Goal: Task Accomplishment & Management: Manage account settings

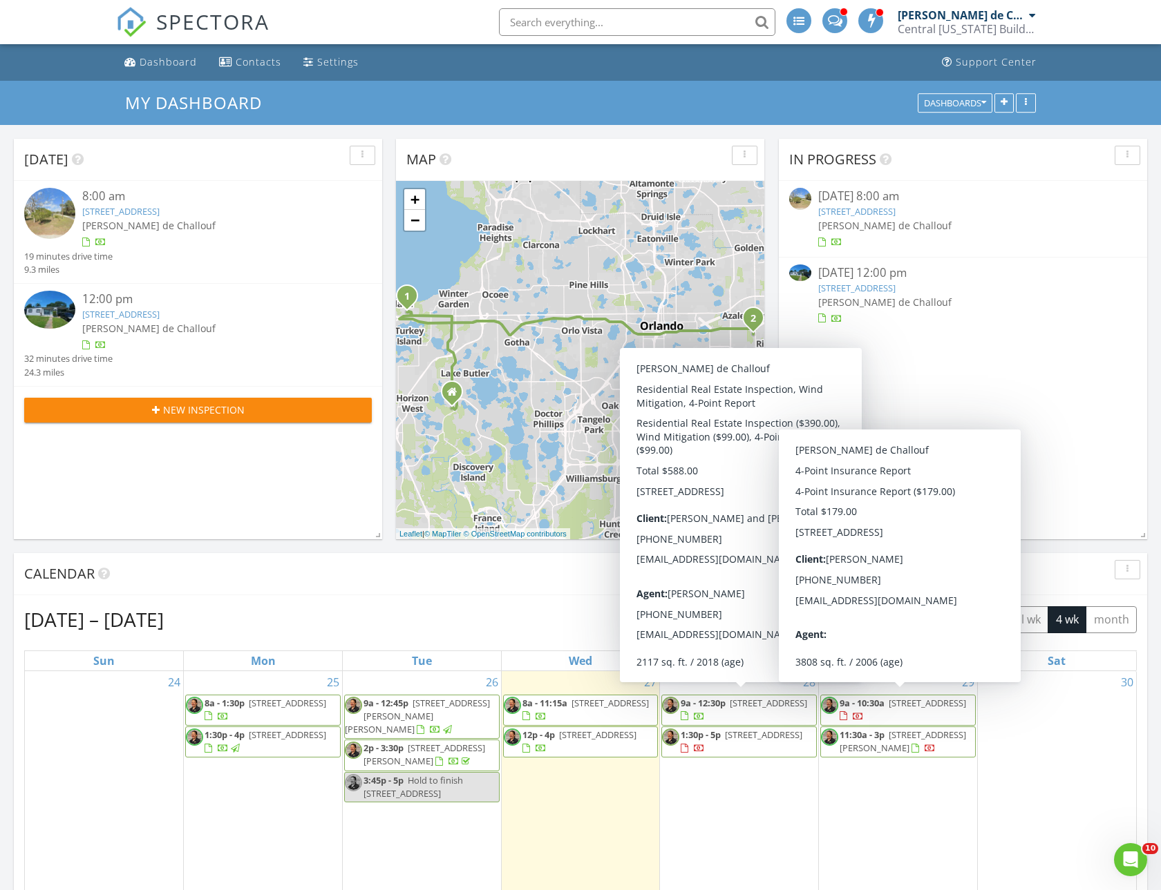
click at [729, 709] on span "[STREET_ADDRESS]" at bounding box center [767, 703] width 77 height 12
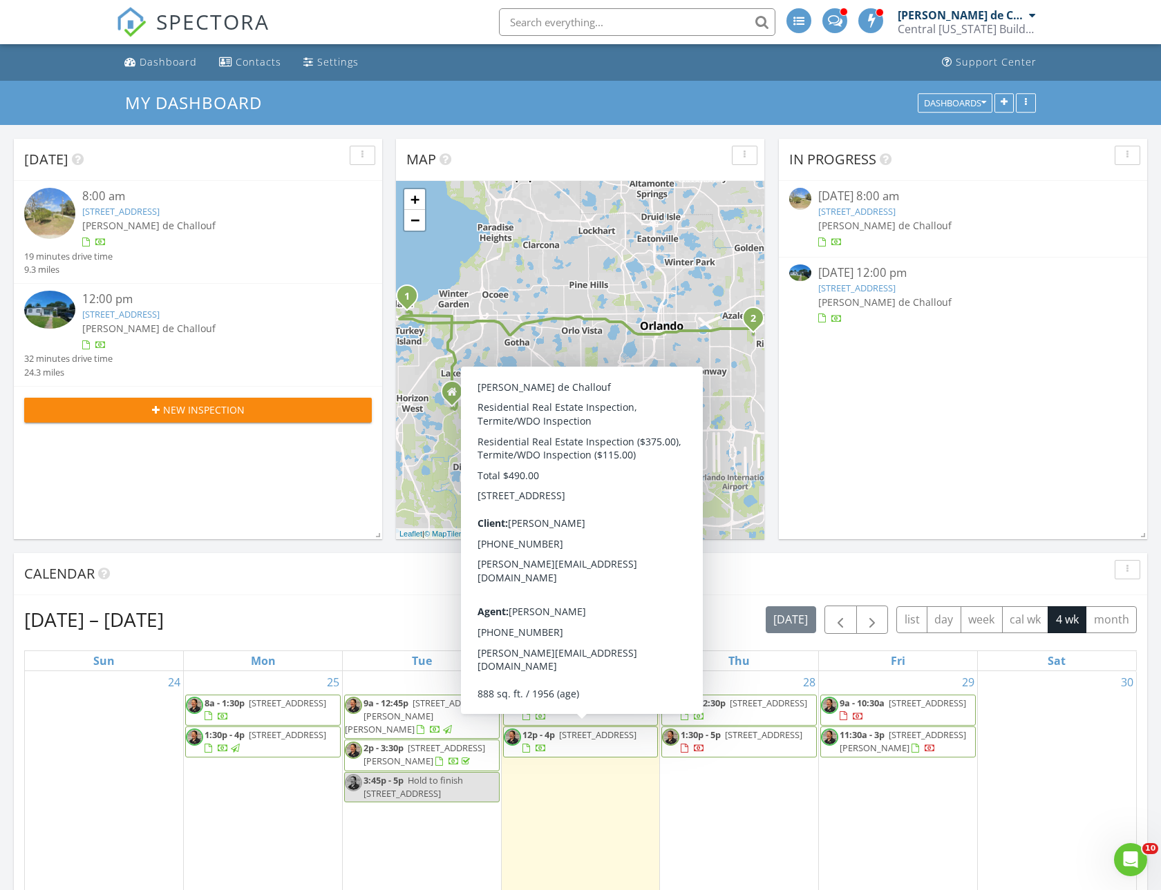
click at [611, 747] on span "12p - 4p 800 Faber Dr, Orlando 32822" at bounding box center [581, 742] width 154 height 27
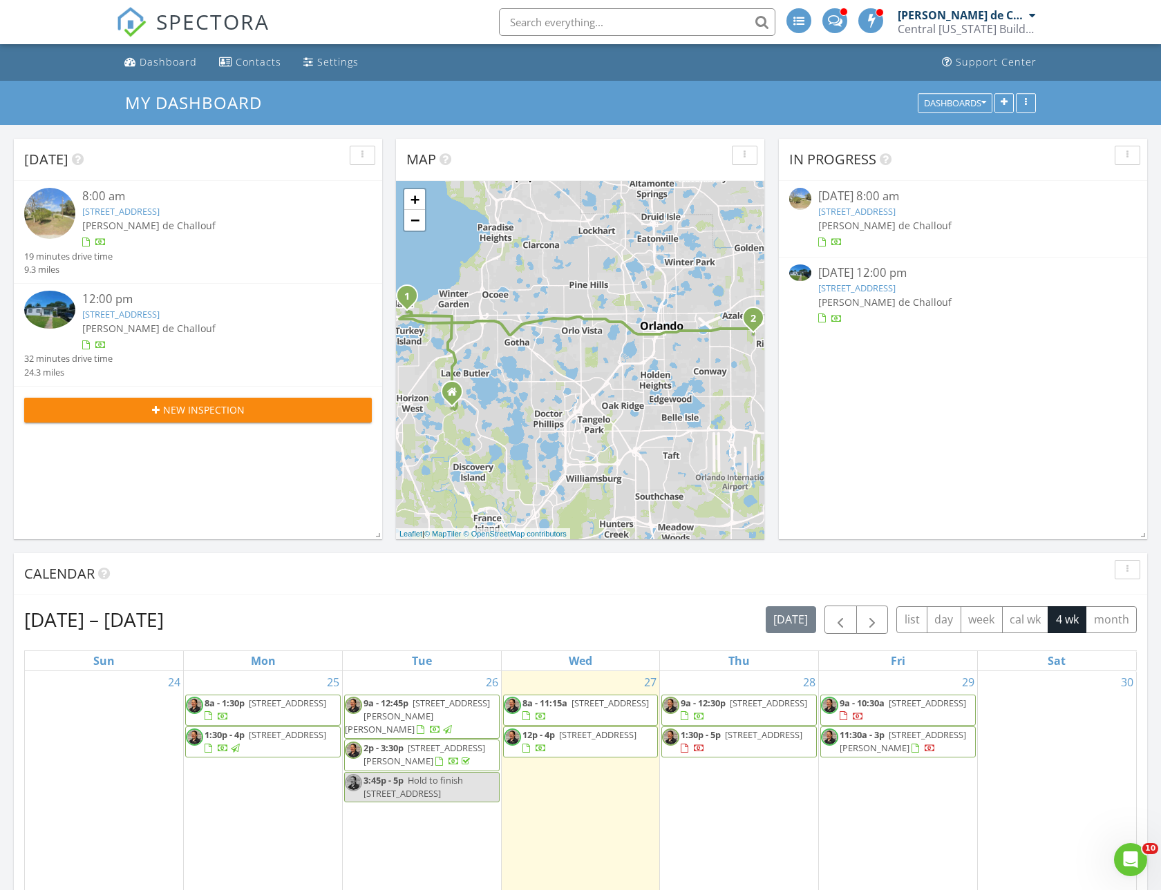
click at [752, 709] on span "[STREET_ADDRESS]" at bounding box center [767, 703] width 77 height 12
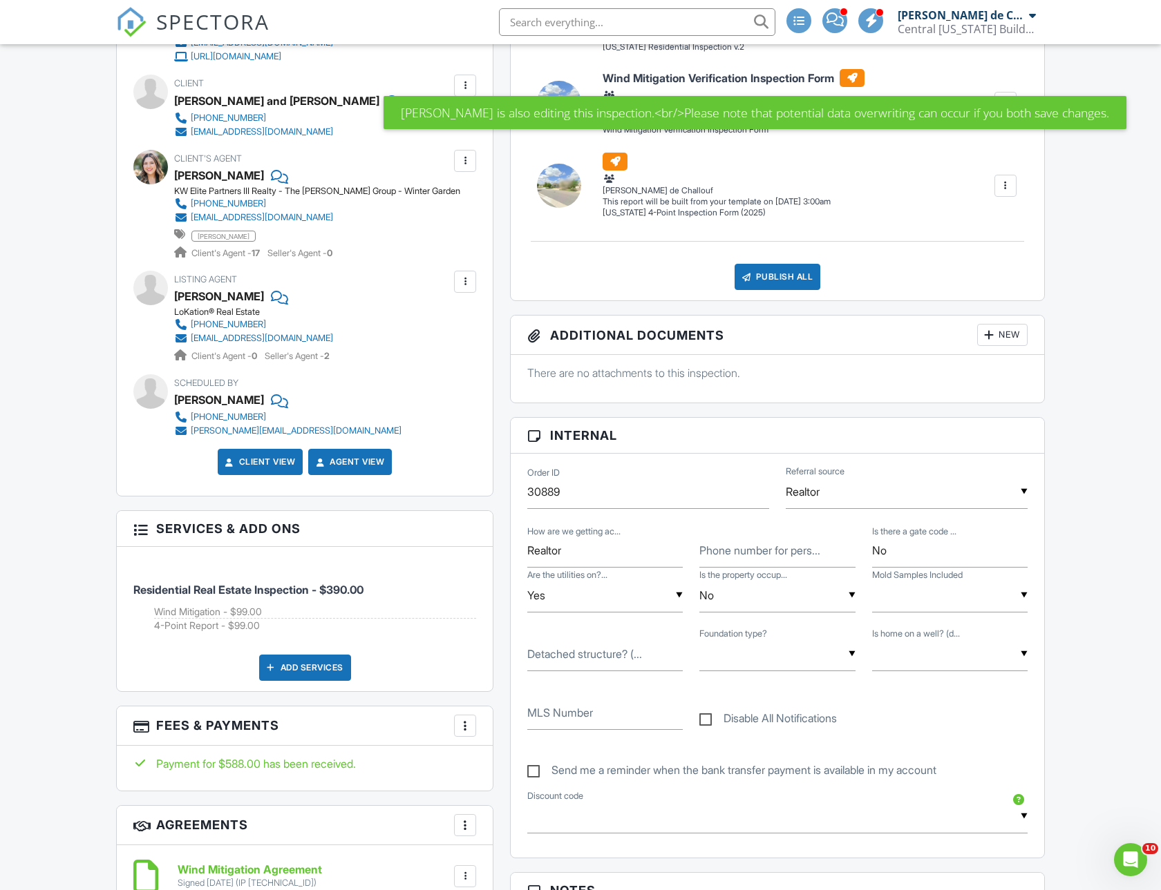
scroll to position [760, 0]
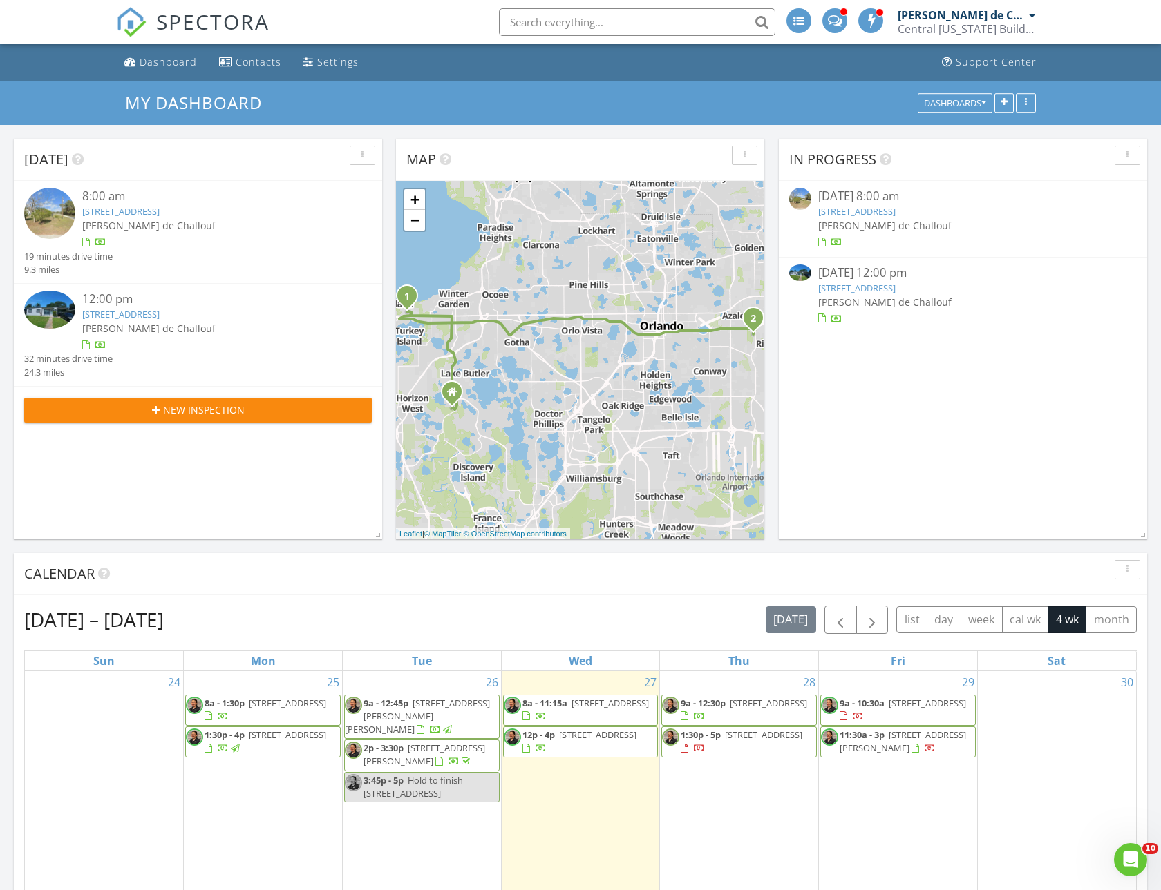
scroll to position [207, 0]
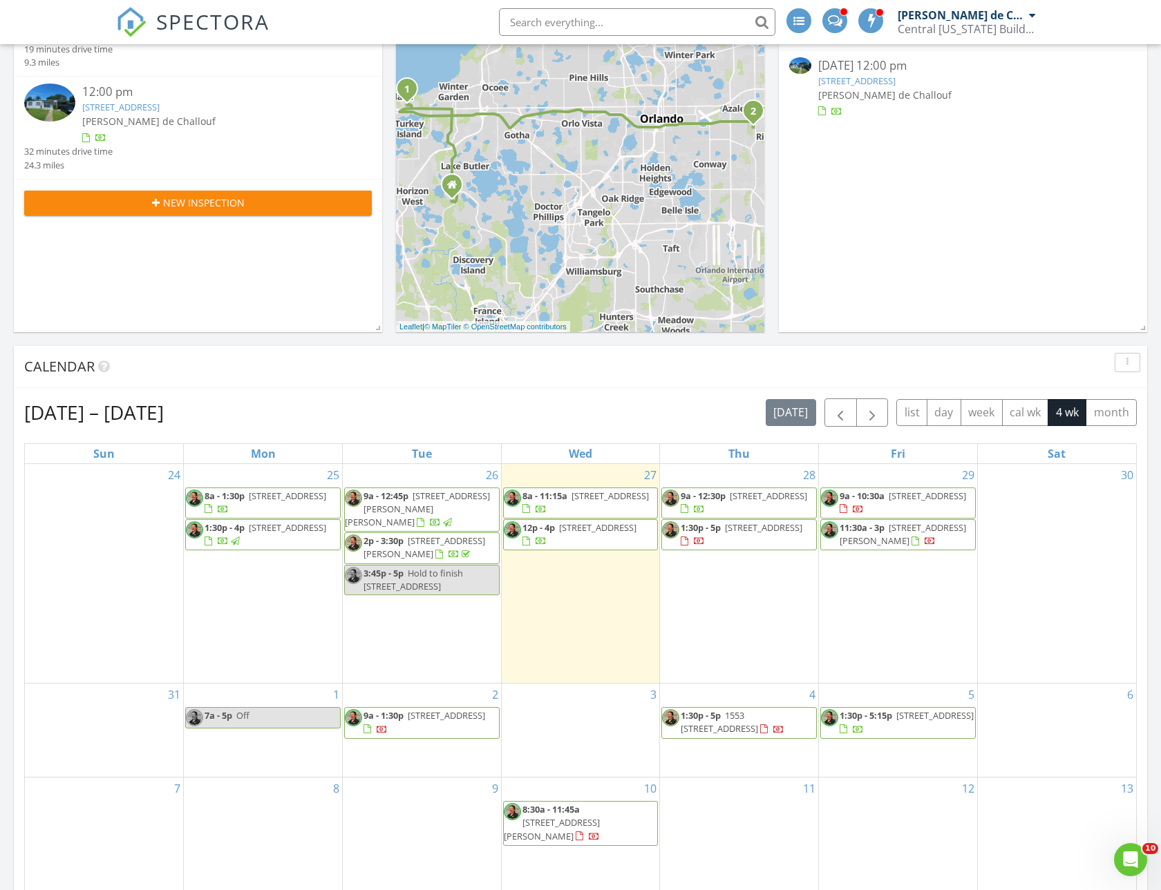
click at [789, 544] on span "1:30p - 5p 7717 Windbreak Rd , Orlando 32819" at bounding box center [739, 535] width 154 height 27
click at [736, 502] on span "[STREET_ADDRESS]" at bounding box center [767, 496] width 77 height 12
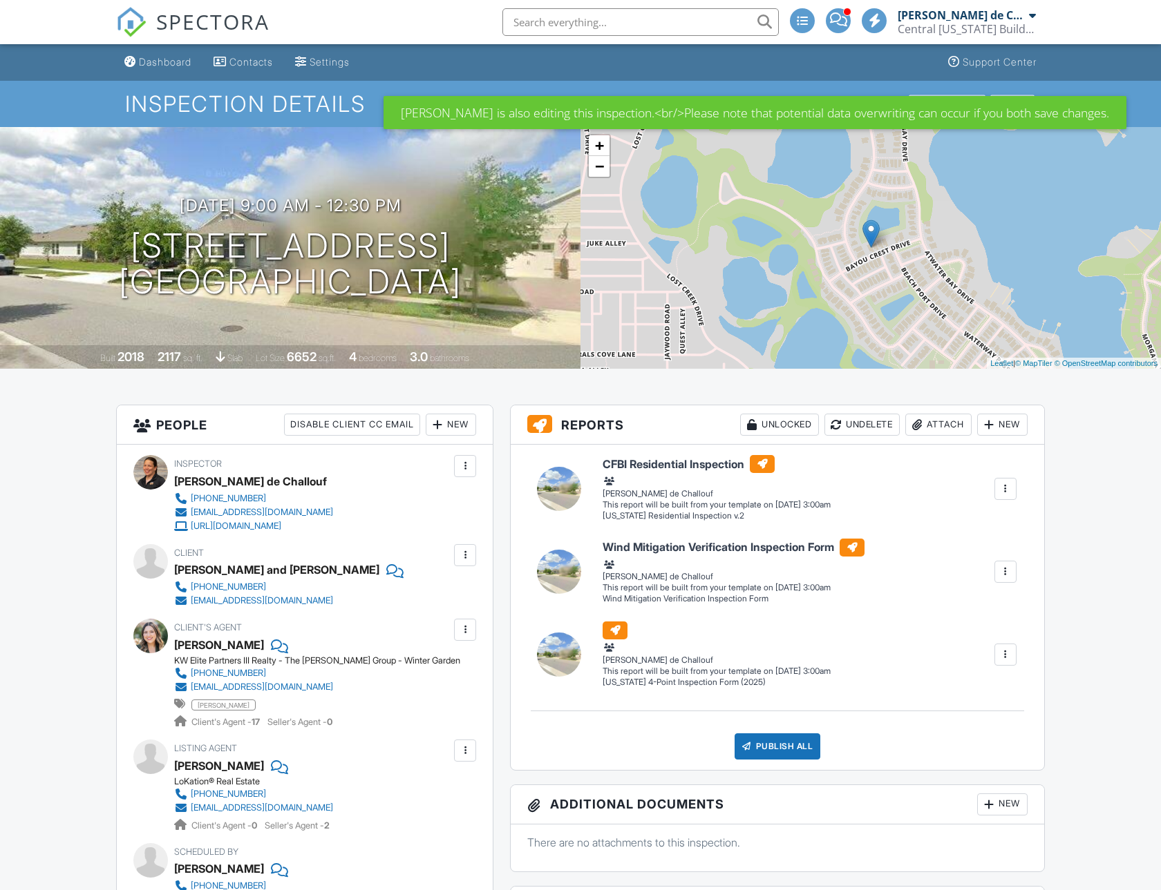
drag, startPoint x: 502, startPoint y: 294, endPoint x: 510, endPoint y: 289, distance: 8.7
click at [521, 294] on div "08/28/2025 9:00 am - 12:30 pm 16061 Bayou Crest Dr Winter Garden, FL 34787" at bounding box center [290, 248] width 580 height 104
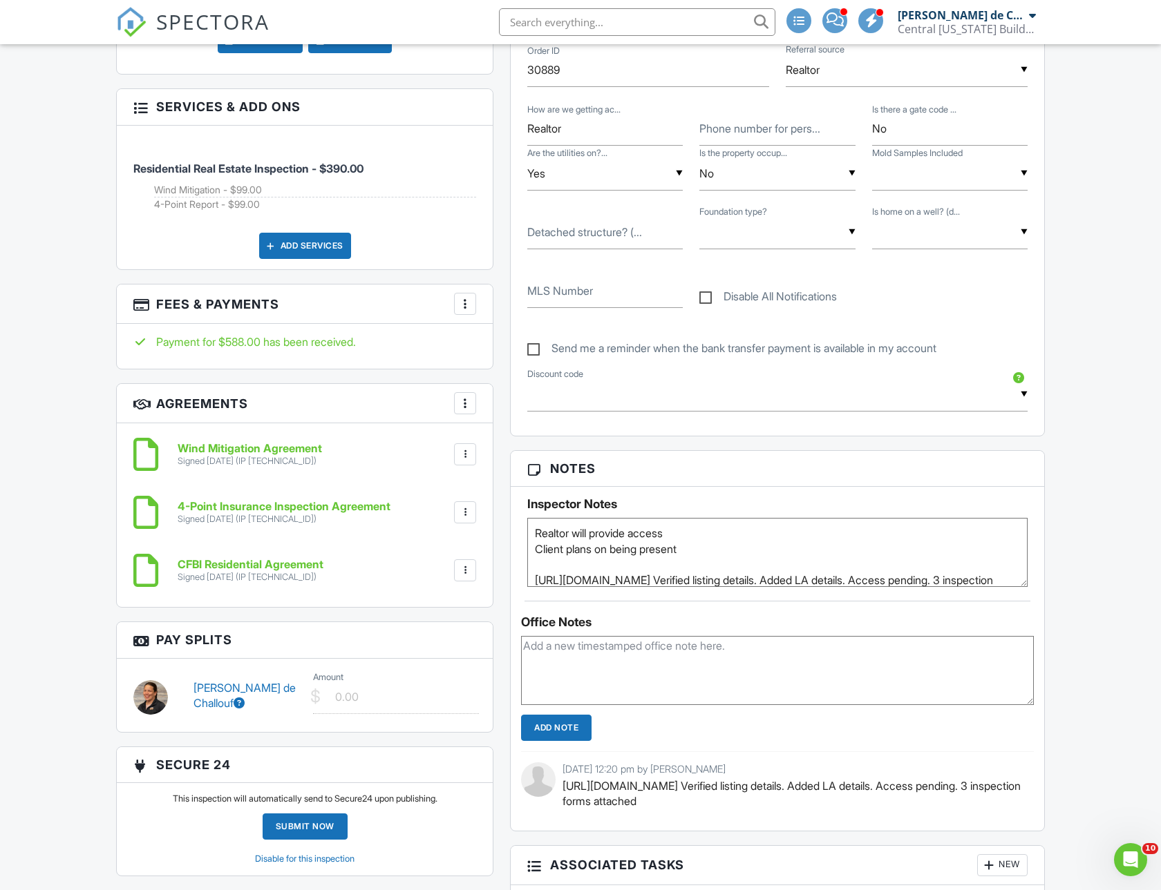
scroll to position [898, 0]
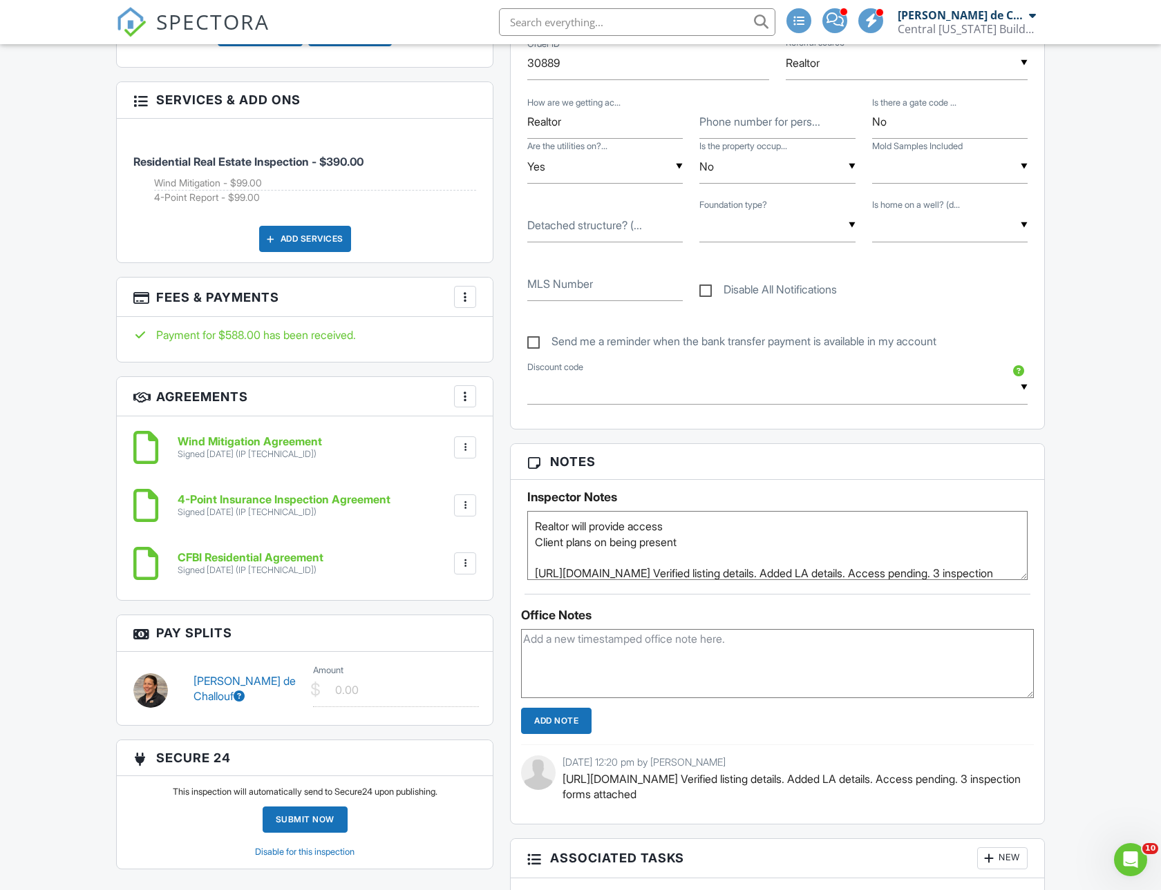
drag, startPoint x: 595, startPoint y: 657, endPoint x: 602, endPoint y: 642, distance: 16.7
click at [595, 656] on textarea at bounding box center [777, 663] width 513 height 69
click at [669, 635] on textarea "pool Inspection not added" at bounding box center [777, 663] width 513 height 69
drag, startPoint x: 664, startPoint y: 642, endPoint x: 627, endPoint y: 636, distance: 37.8
click at [627, 636] on textarea "pool Inspection not added" at bounding box center [777, 663] width 513 height 69
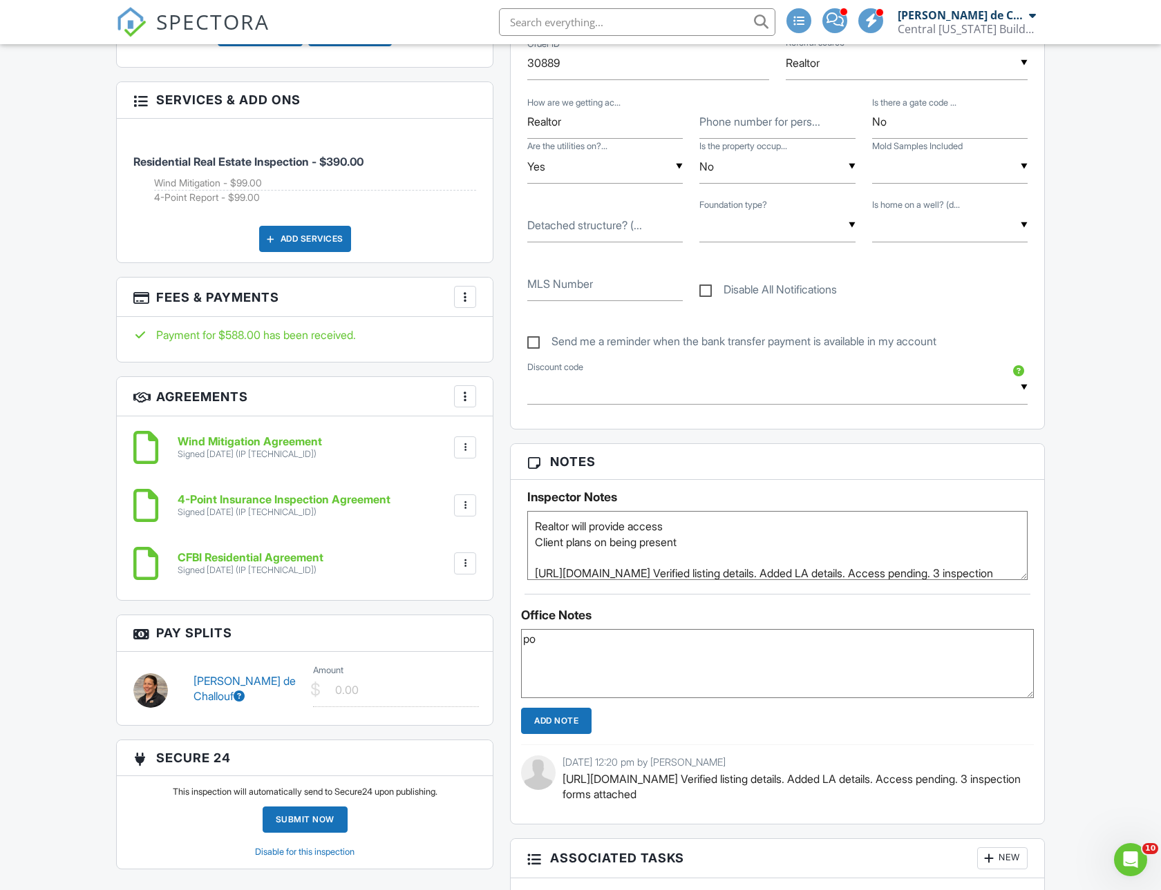
type textarea "p"
type textarea "P"
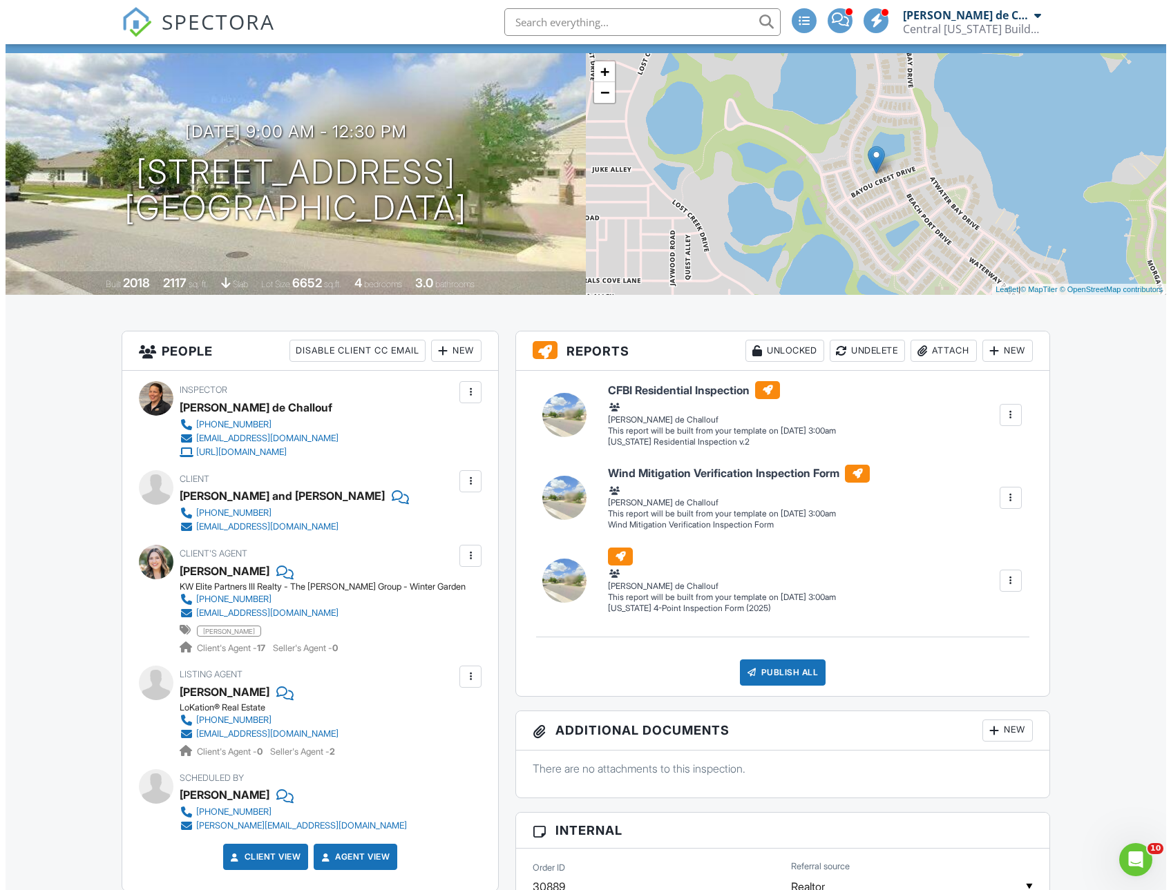
scroll to position [0, 0]
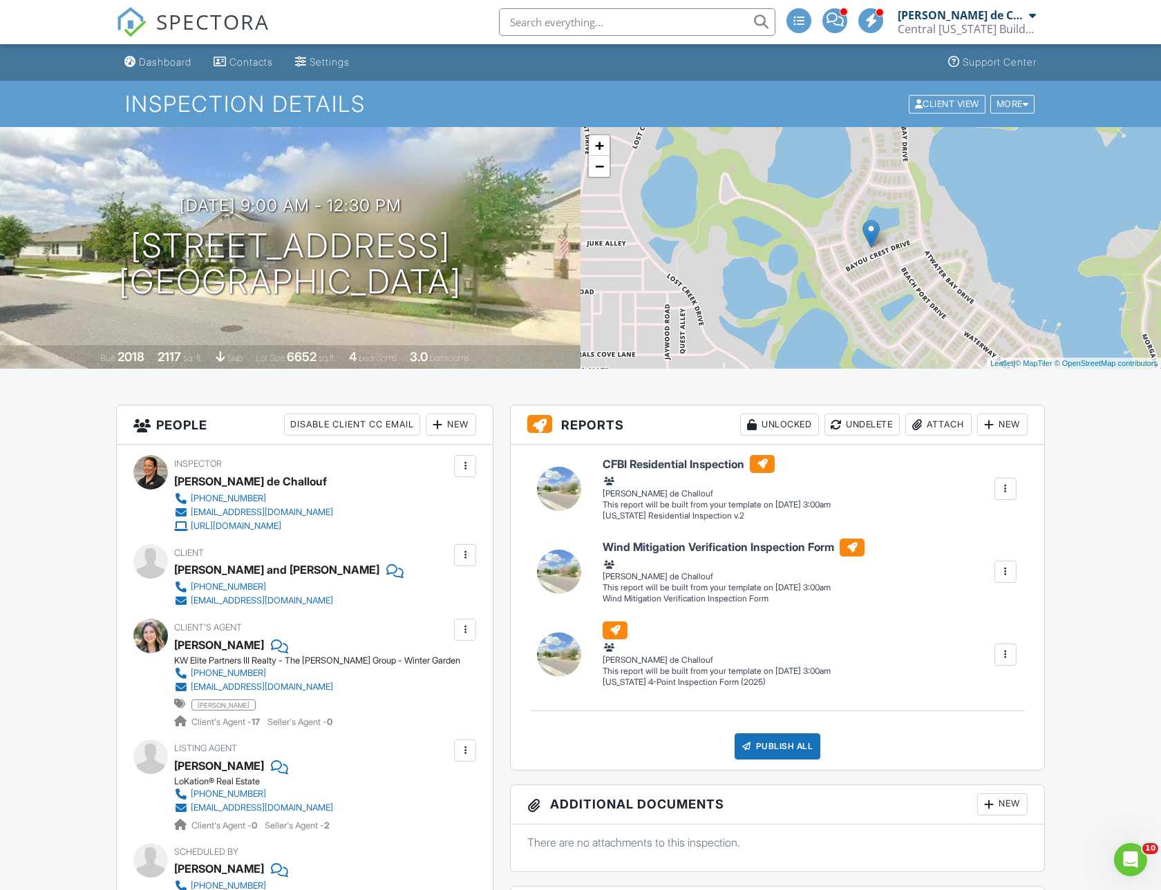
click at [959, 417] on div "Attach" at bounding box center [938, 425] width 66 height 22
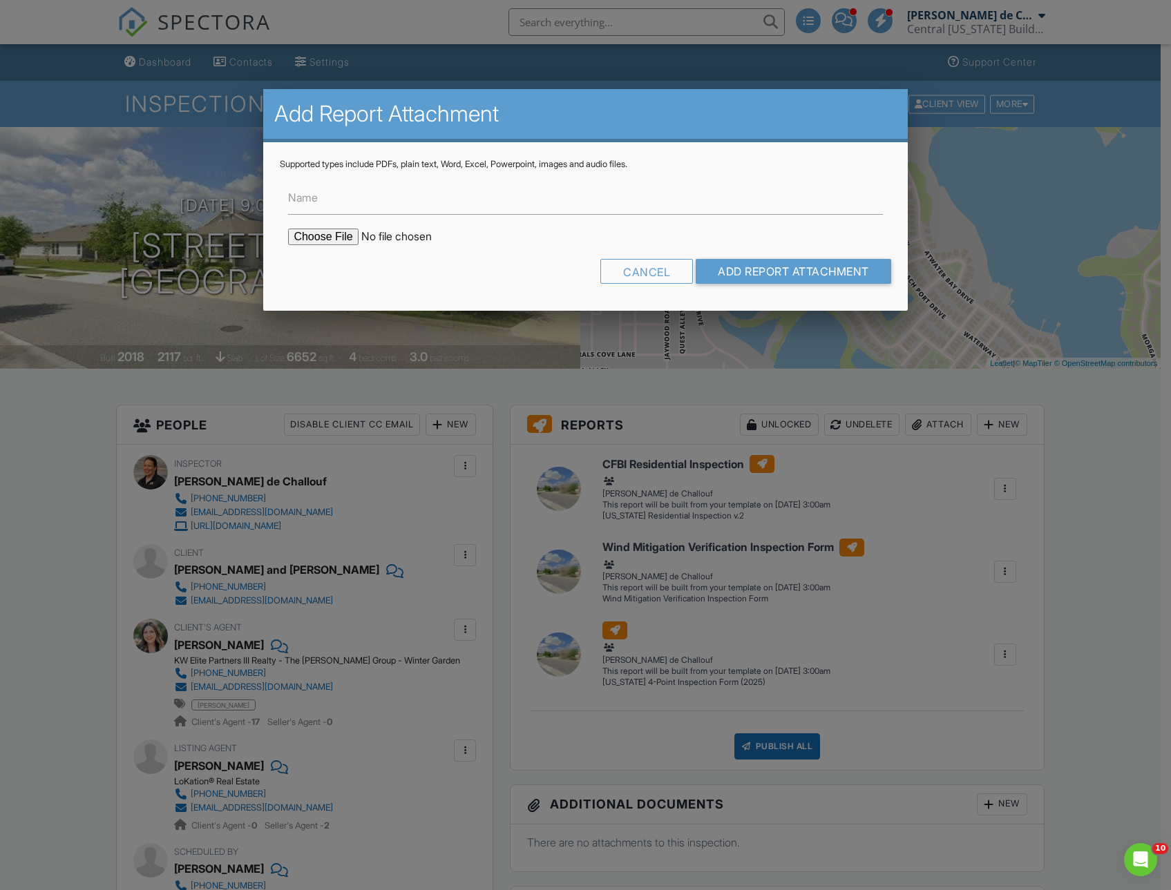
drag, startPoint x: 317, startPoint y: 231, endPoint x: 318, endPoint y: 205, distance: 26.3
click at [318, 207] on form "Name Cancel Add Report Attachment" at bounding box center [585, 232] width 611 height 124
click at [318, 204] on label "Name" at bounding box center [303, 197] width 30 height 15
click at [318, 204] on input "Name" at bounding box center [585, 198] width 594 height 34
click at [356, 202] on input "Name" at bounding box center [585, 198] width 594 height 34
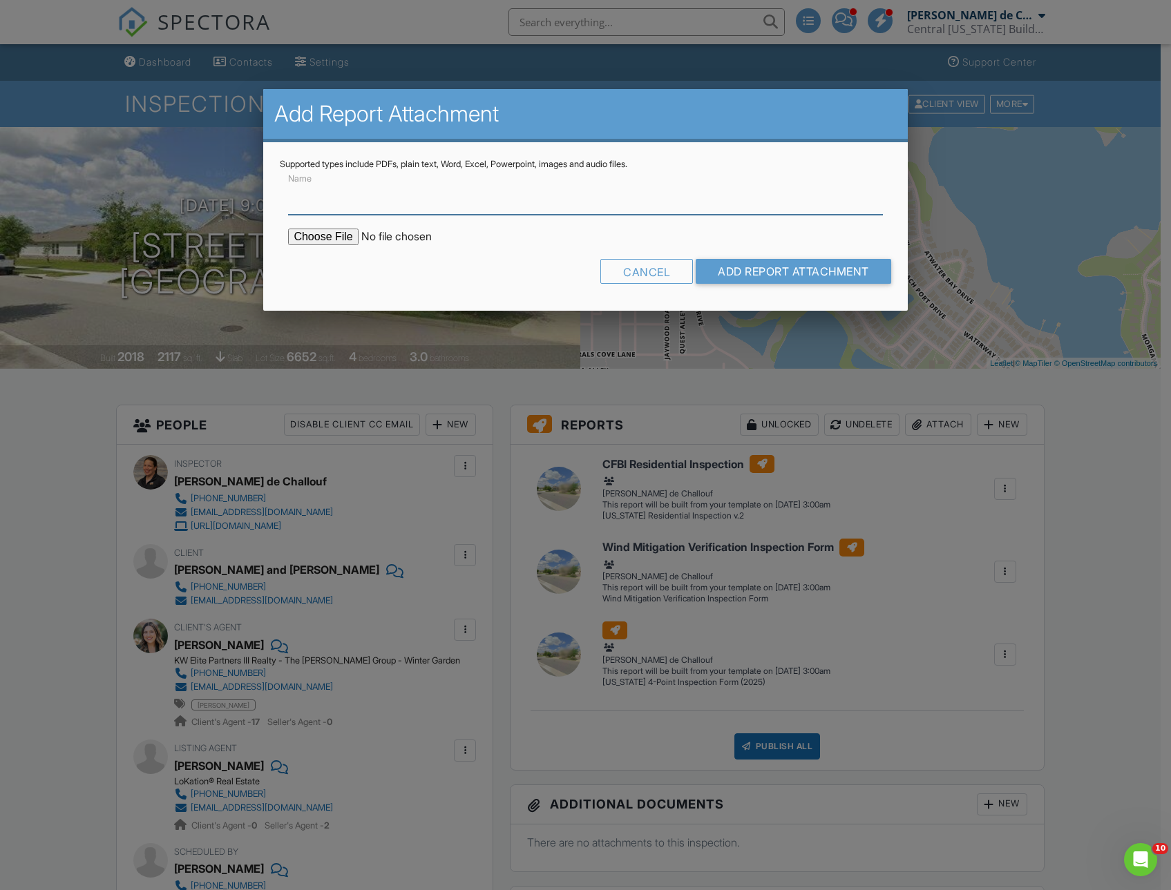
type input "Buildfax Report"
drag, startPoint x: 286, startPoint y: 235, endPoint x: 303, endPoint y: 235, distance: 16.6
click at [287, 235] on div at bounding box center [585, 237] width 611 height 17
click at [332, 242] on input "file" at bounding box center [405, 237] width 235 height 17
type input "C:\fakepath\BuildFax Report 16061 Bayou Crest Dr.pdf"
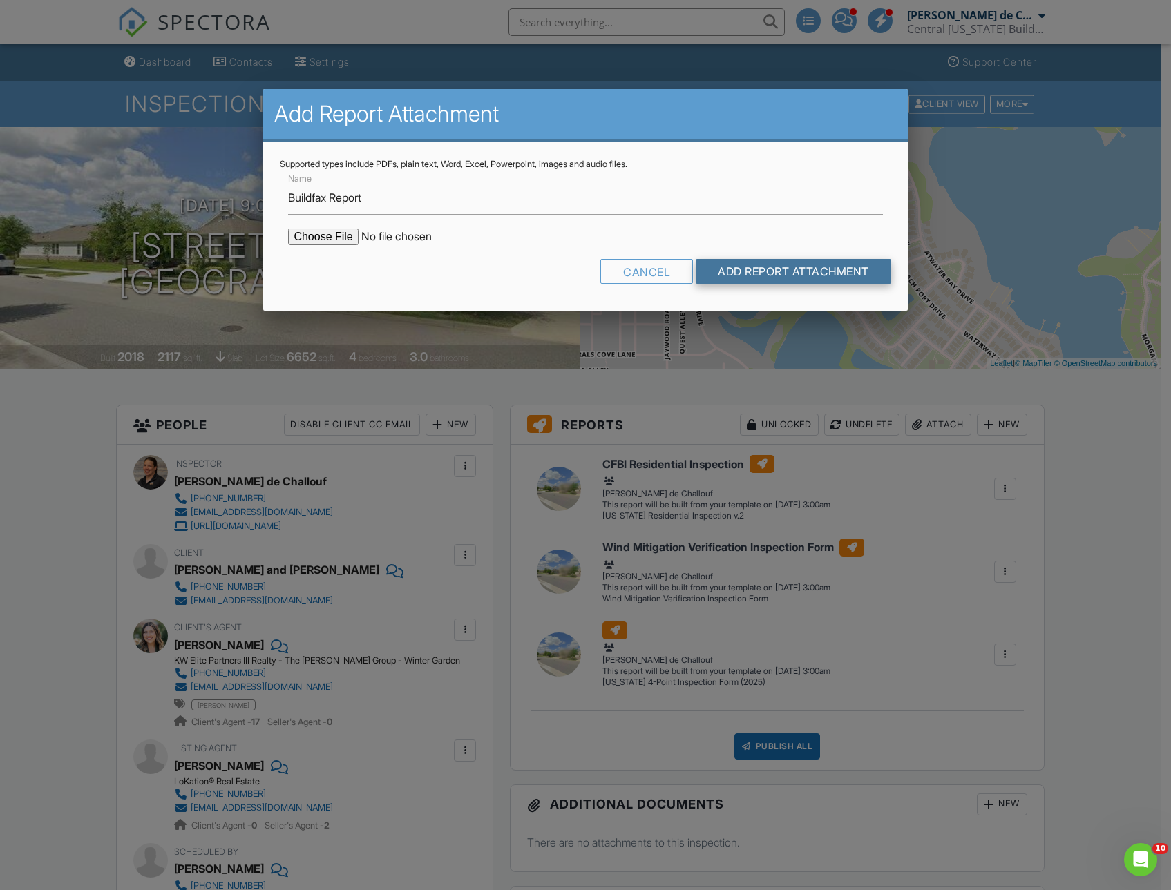
click at [789, 271] on input "Add Report Attachment" at bounding box center [793, 271] width 195 height 25
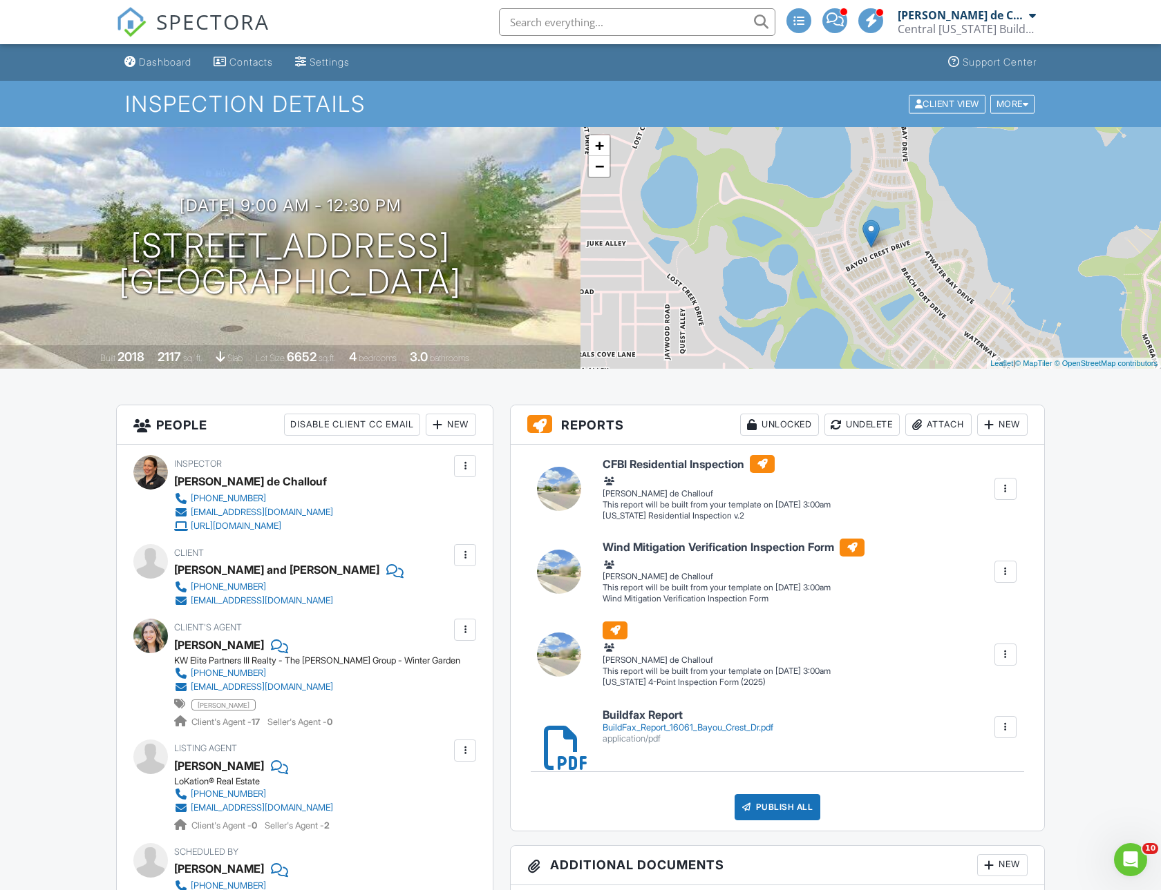
click at [184, 23] on span "SPECTORA" at bounding box center [212, 21] width 113 height 29
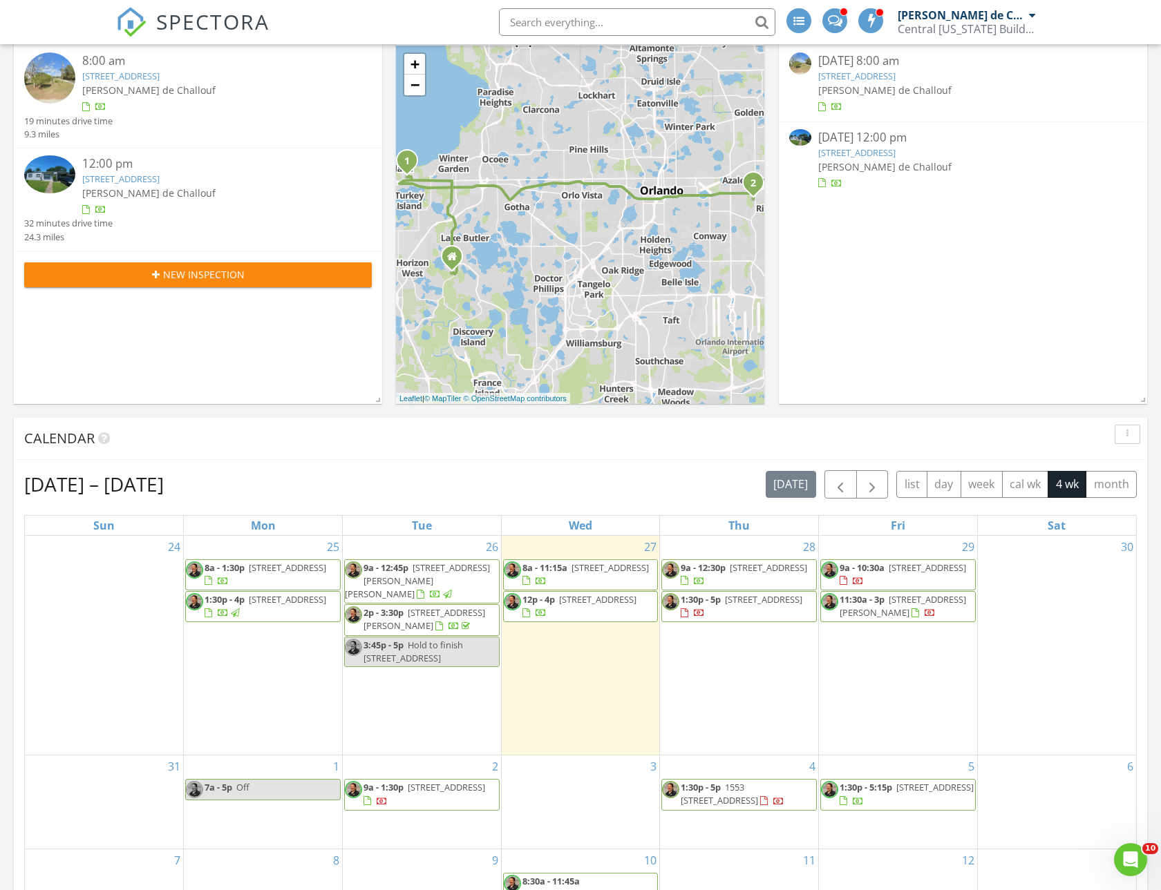
scroll to position [207, 0]
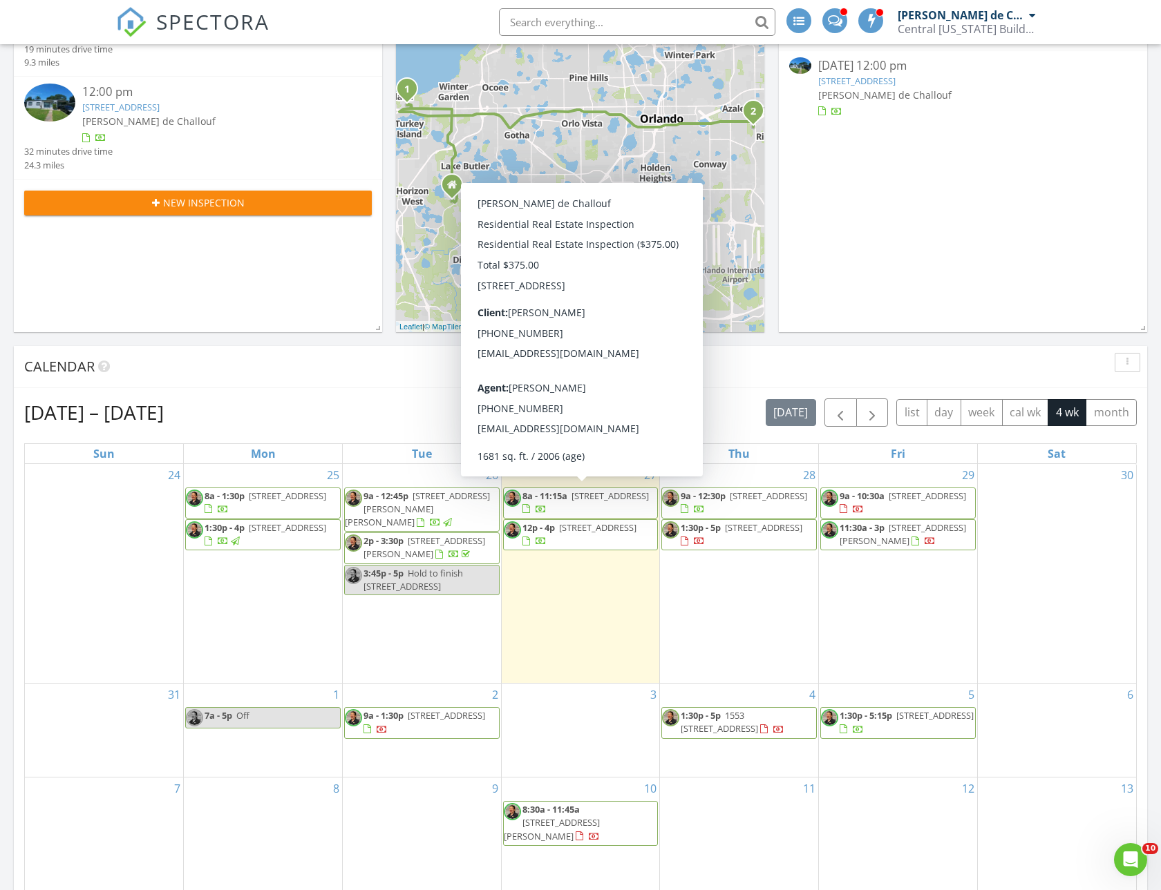
click at [543, 501] on span "8a - 11:15a" at bounding box center [544, 496] width 45 height 12
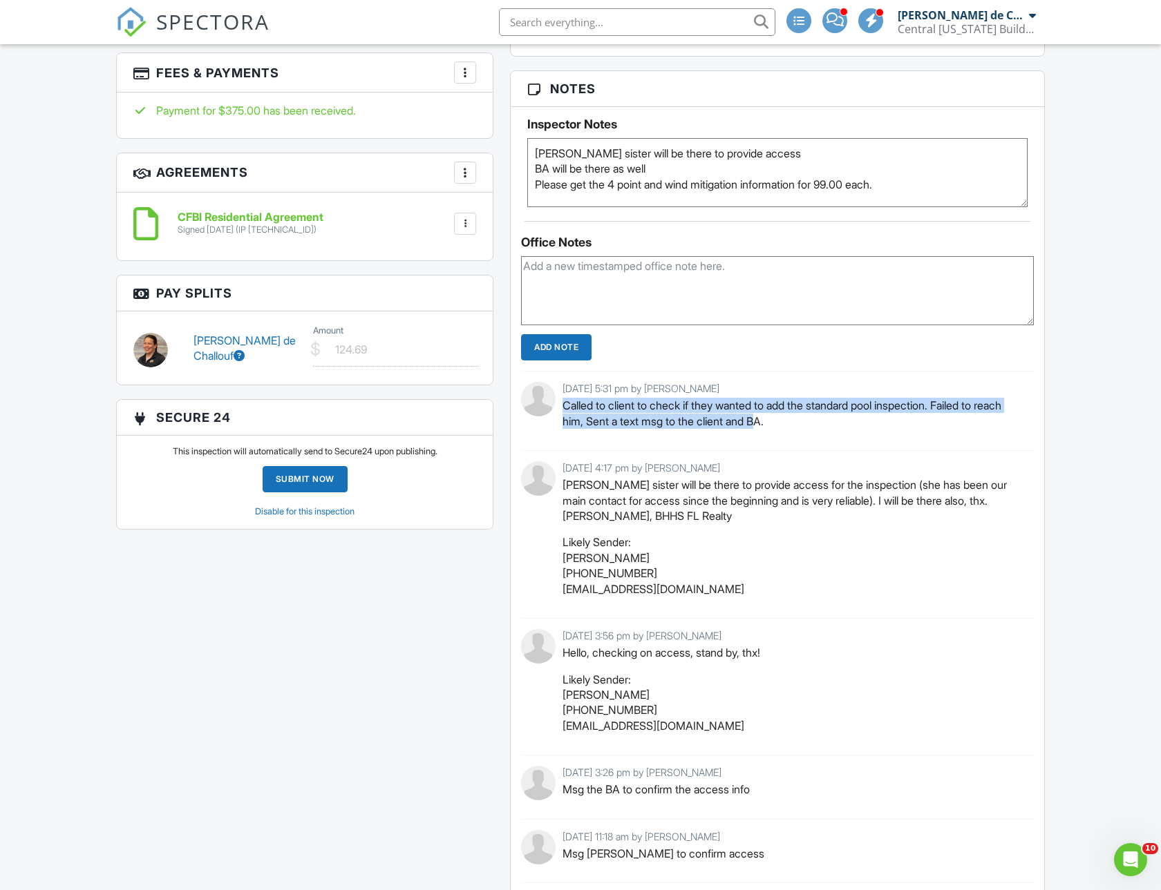
drag, startPoint x: 563, startPoint y: 406, endPoint x: 797, endPoint y: 421, distance: 234.6
click at [797, 421] on p "Called to client to check if they wanted to add the standard pool inspection. F…" at bounding box center [792, 413] width 461 height 31
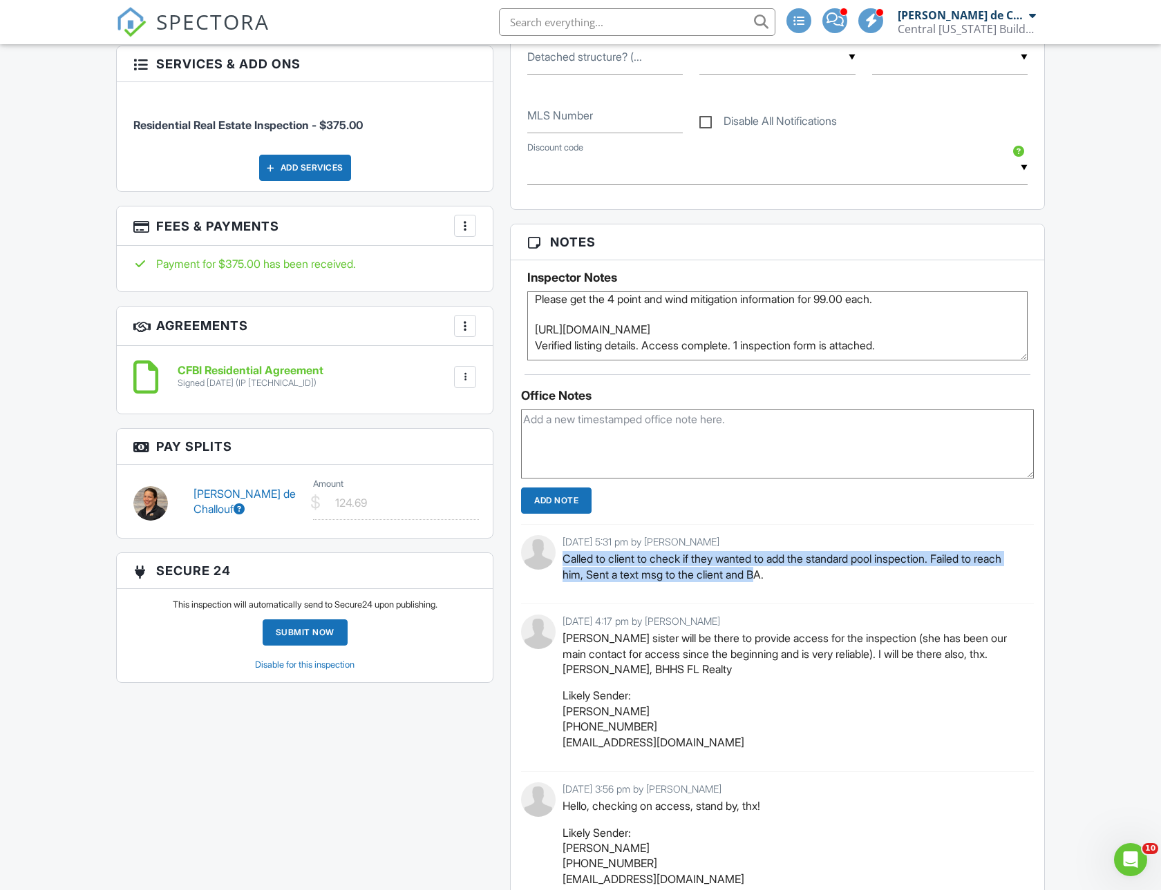
scroll to position [967, 0]
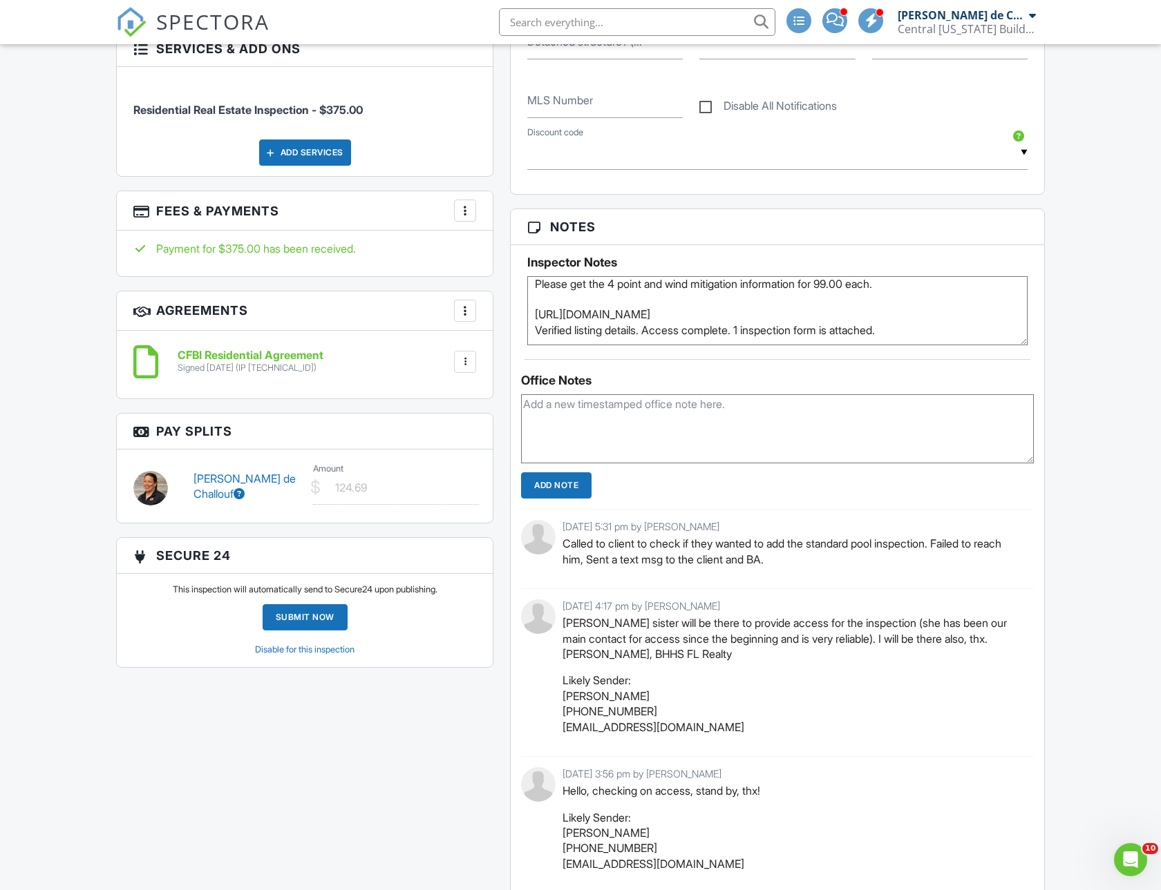
click at [552, 399] on textarea at bounding box center [777, 428] width 513 height 69
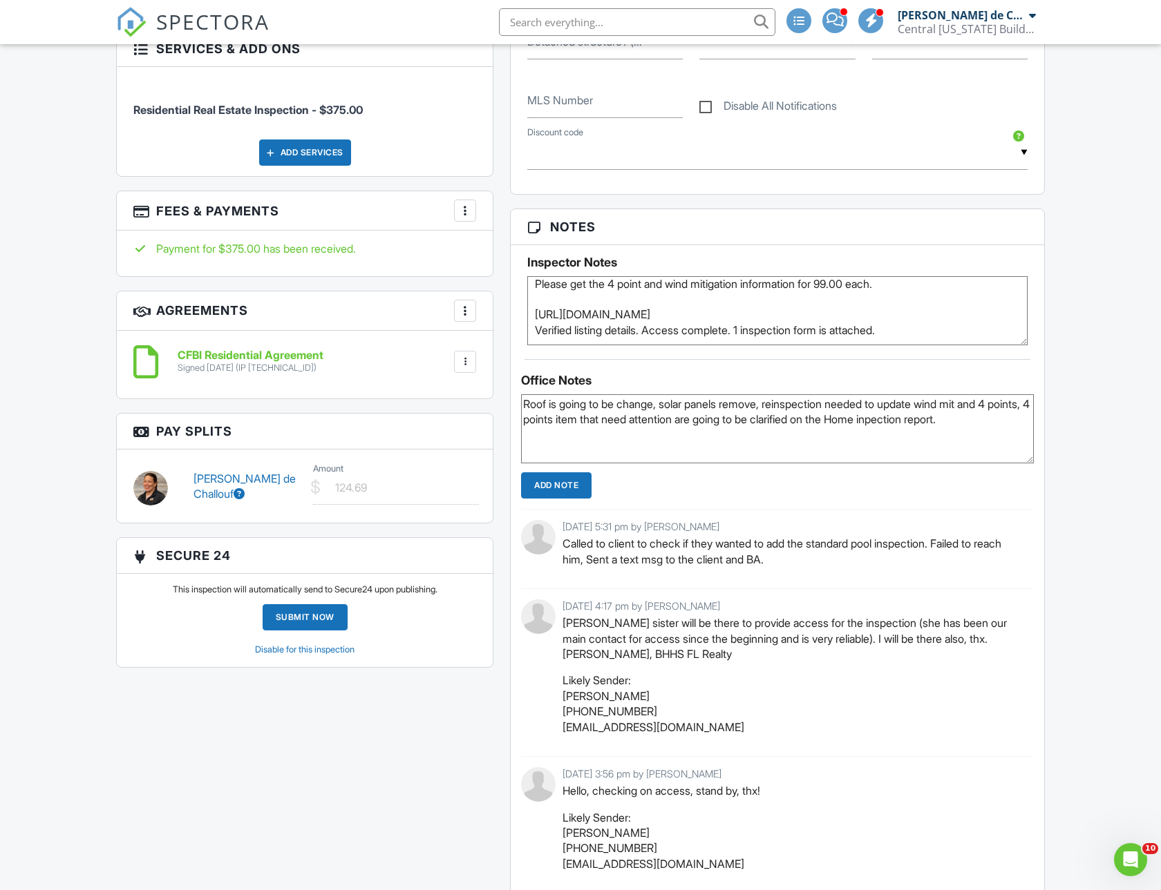
drag, startPoint x: 540, startPoint y: 405, endPoint x: 524, endPoint y: 407, distance: 15.3
drag, startPoint x: 524, startPoint y: 407, endPoint x: 830, endPoint y: 415, distance: 305.4
click at [830, 415] on textarea "Roof is going to be change, solar panels remove, reinspection needed to update …" at bounding box center [777, 428] width 513 height 69
paste textarea "The roof is going to be changed, solar panels removed, and a reinspection is ne…"
click at [763, 417] on textarea "The roof is going to be changed, solar panels removed, and a reinspection is ne…" at bounding box center [777, 428] width 513 height 69
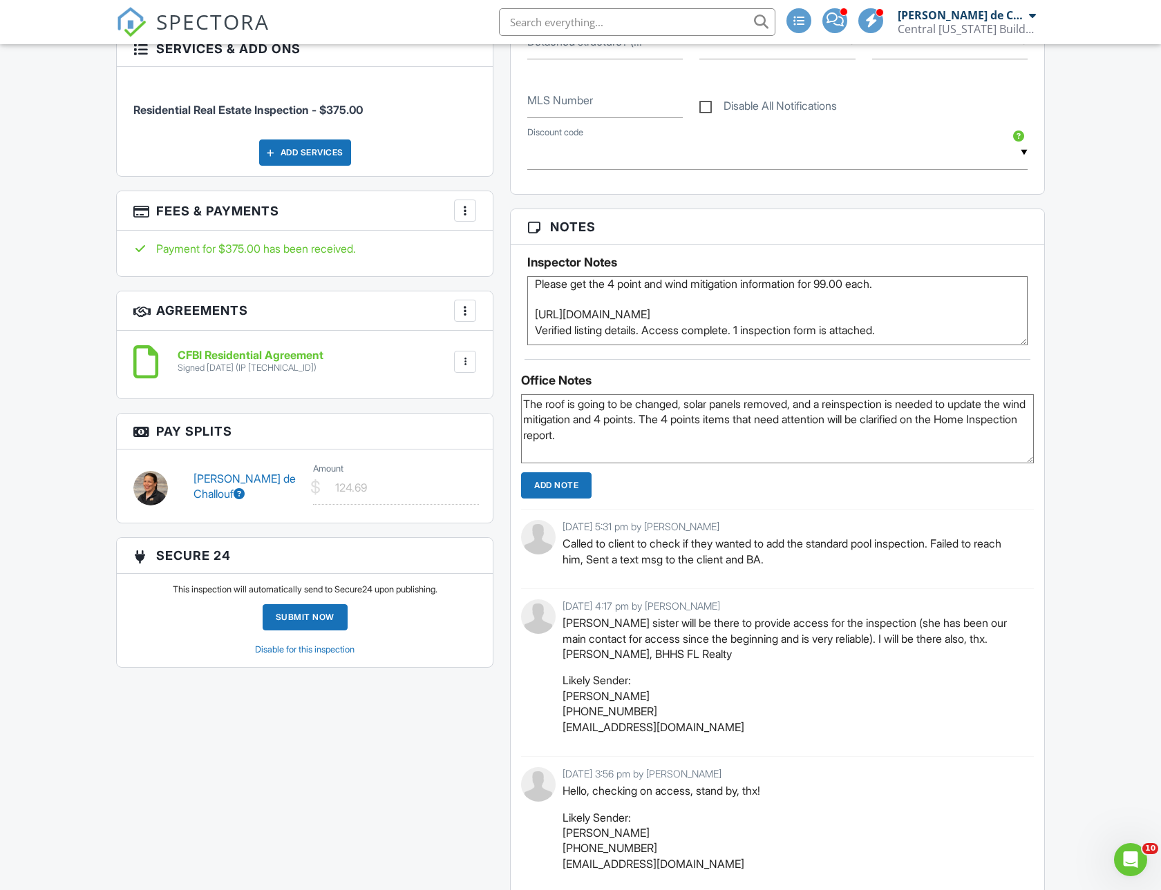
click at [786, 418] on textarea "The roof is going to be changed, solar panels removed, and a reinspection is ne…" at bounding box center [777, 428] width 513 height 69
click at [792, 417] on textarea "The roof is going to be changed, solar panels removed, and a reinspection is ne…" at bounding box center [777, 428] width 513 height 69
drag, startPoint x: 790, startPoint y: 421, endPoint x: 762, endPoint y: 417, distance: 28.1
click at [762, 417] on textarea "The roof is going to be changed, solar panels removed, and a reinspection is ne…" at bounding box center [777, 428] width 513 height 69
drag, startPoint x: 774, startPoint y: 417, endPoint x: 773, endPoint y: 424, distance: 6.9
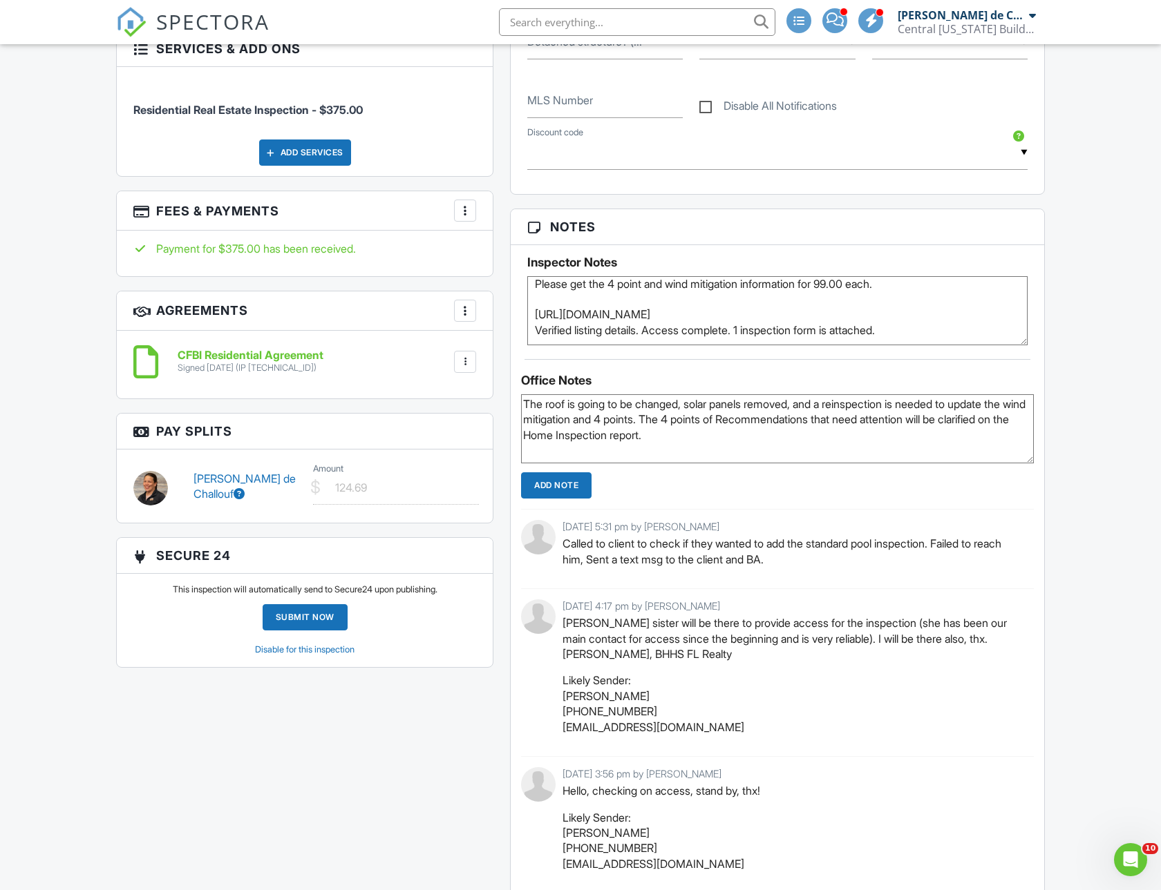
click at [774, 417] on textarea "The roof is going to be changed, solar panels removed, and a reinspection is ne…" at bounding box center [777, 428] width 513 height 69
type textarea "The roof is going to be changed, solar panels removed, and a reinspection is ne…"
click at [578, 493] on input "Add Note" at bounding box center [556, 486] width 70 height 26
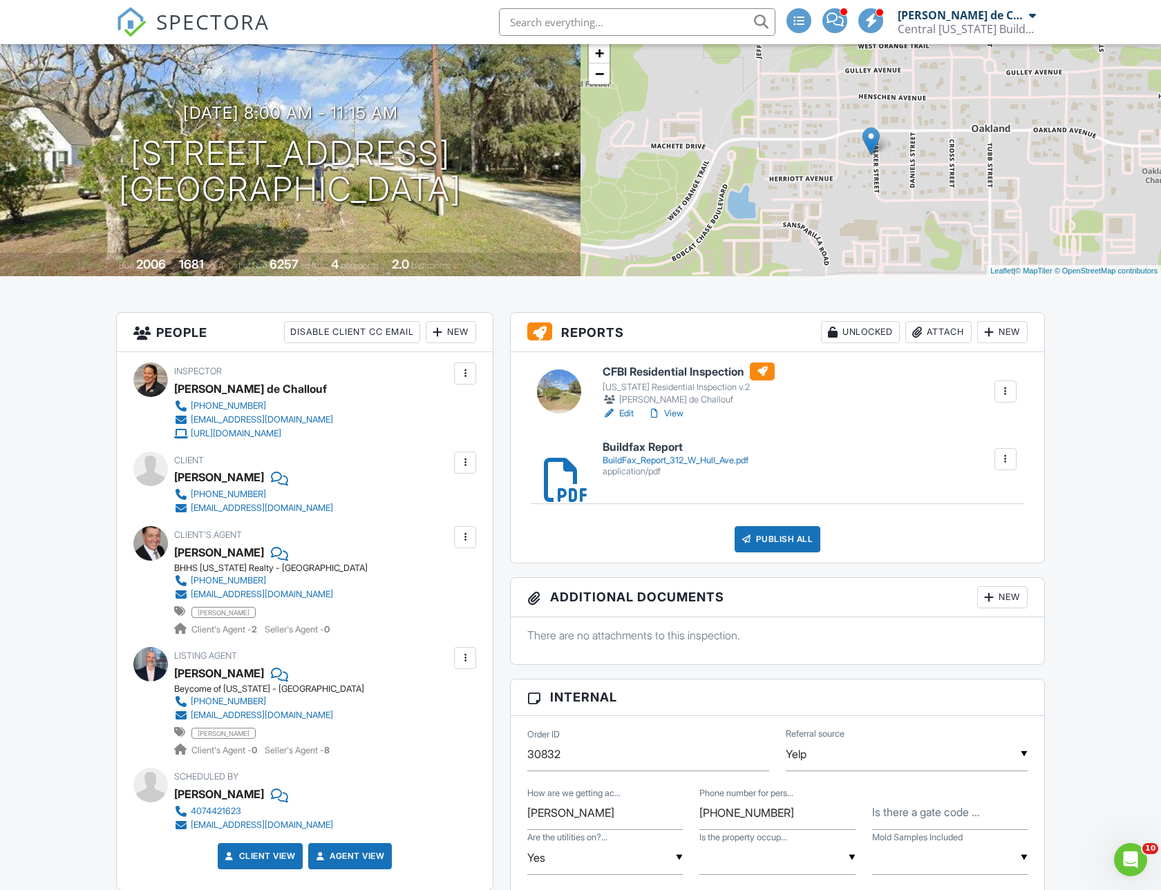
scroll to position [0, 0]
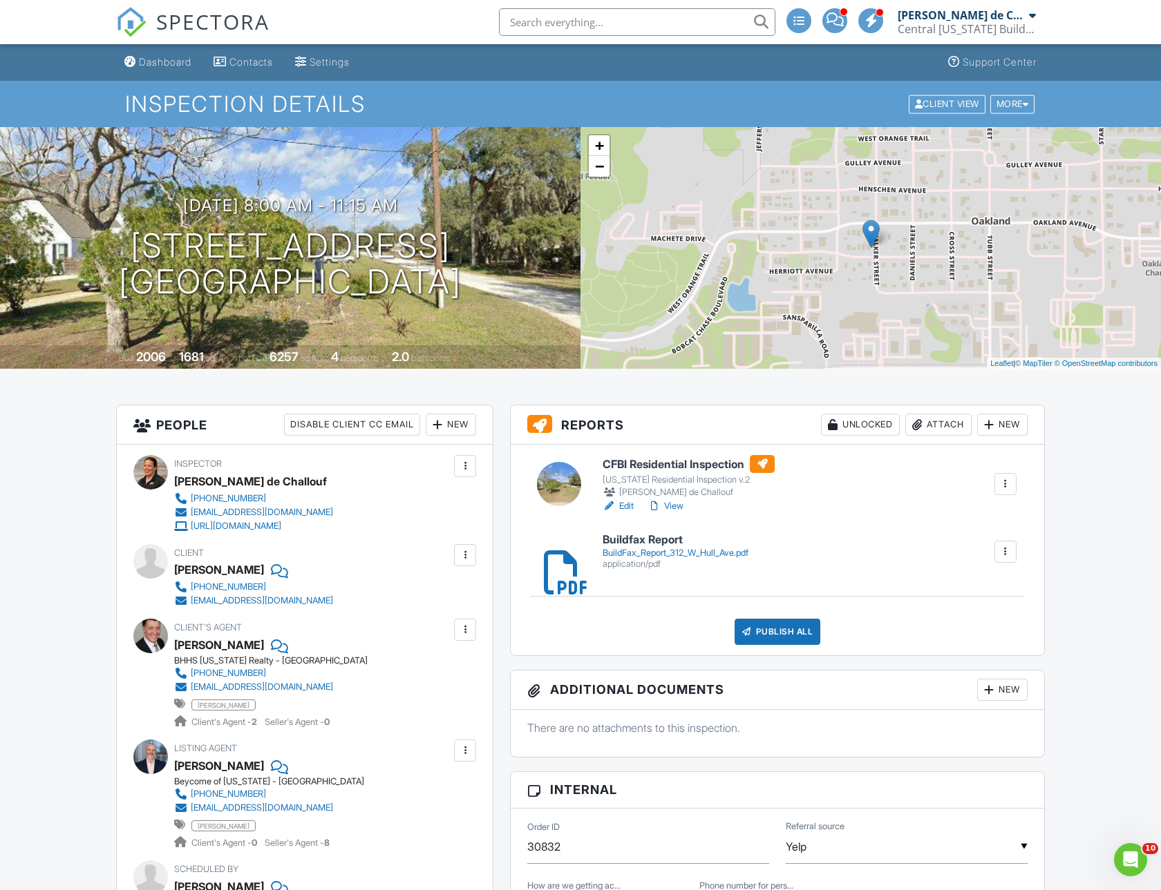
click at [624, 508] on link "Edit" at bounding box center [617, 506] width 31 height 14
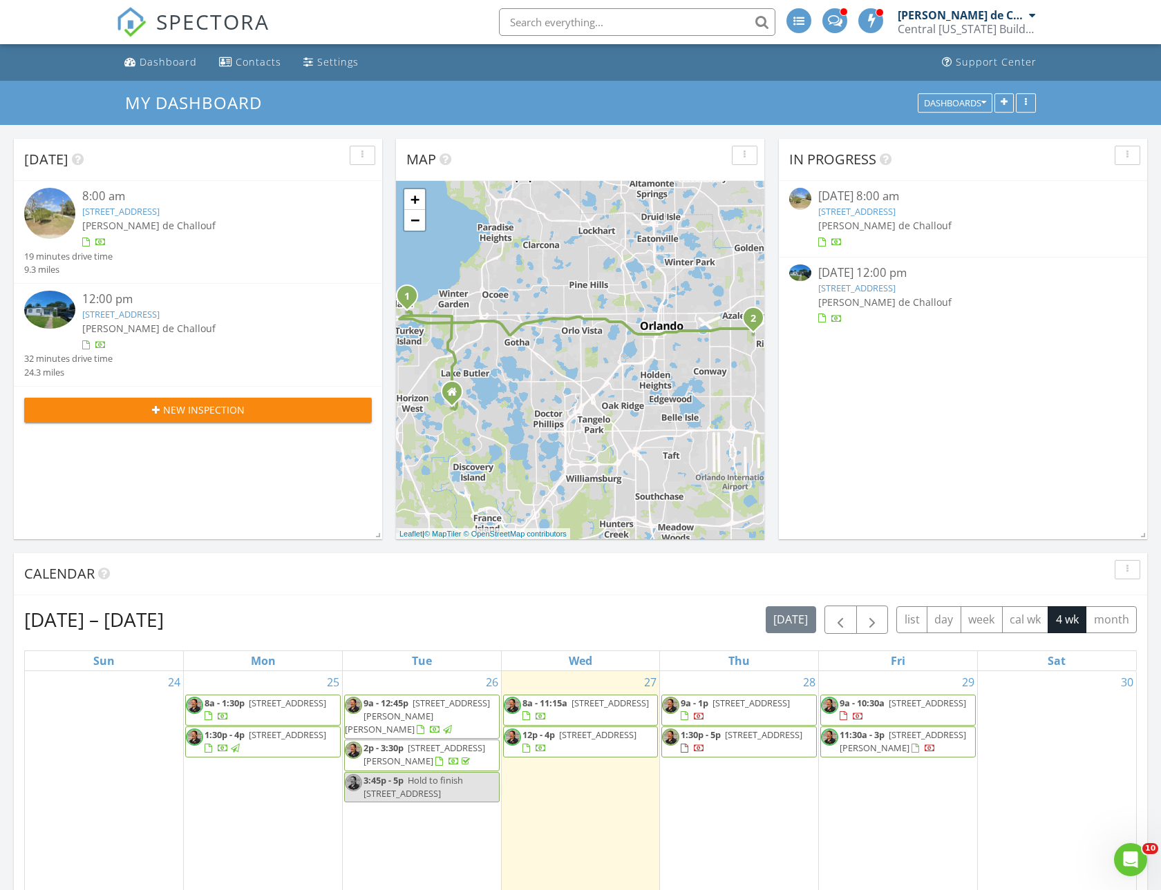
click at [877, 218] on link "312 W Hull Ave , Oakland, FL 34760" at bounding box center [856, 211] width 77 height 12
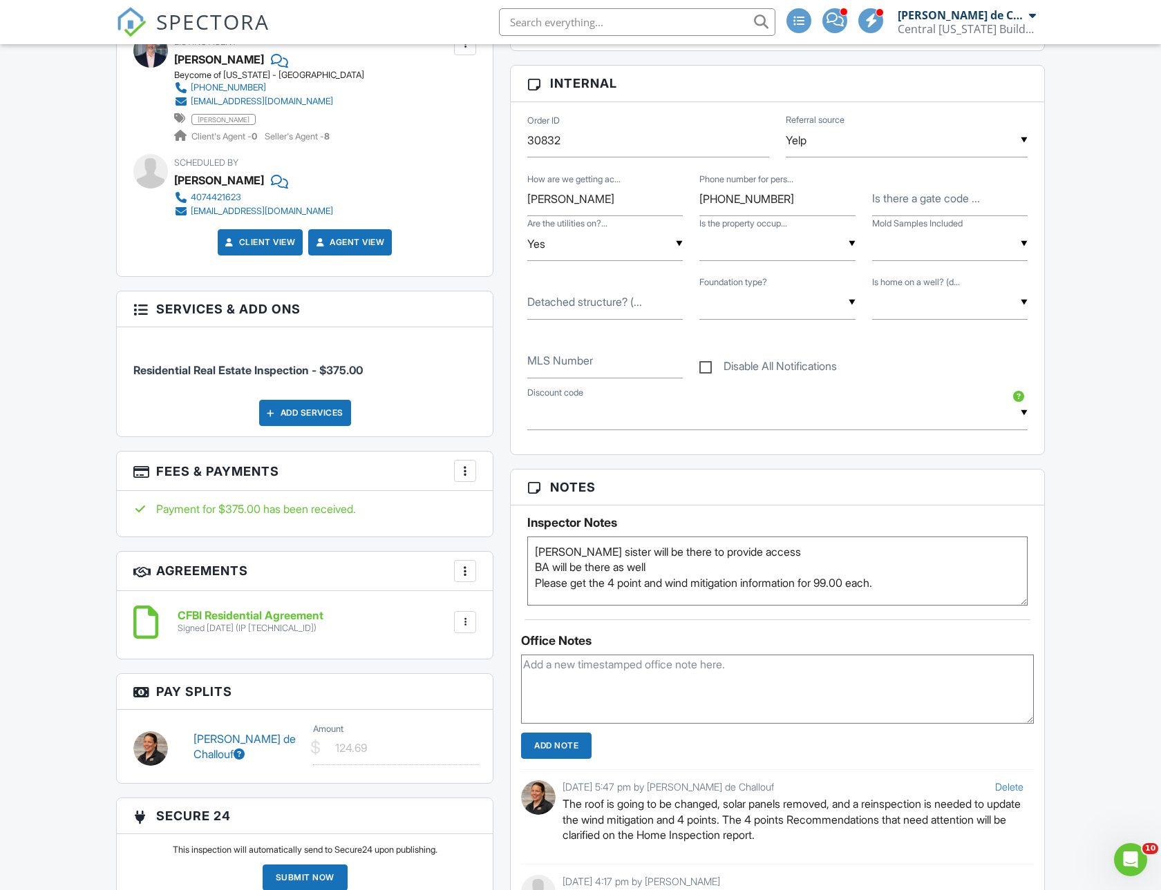
scroll to position [898, 0]
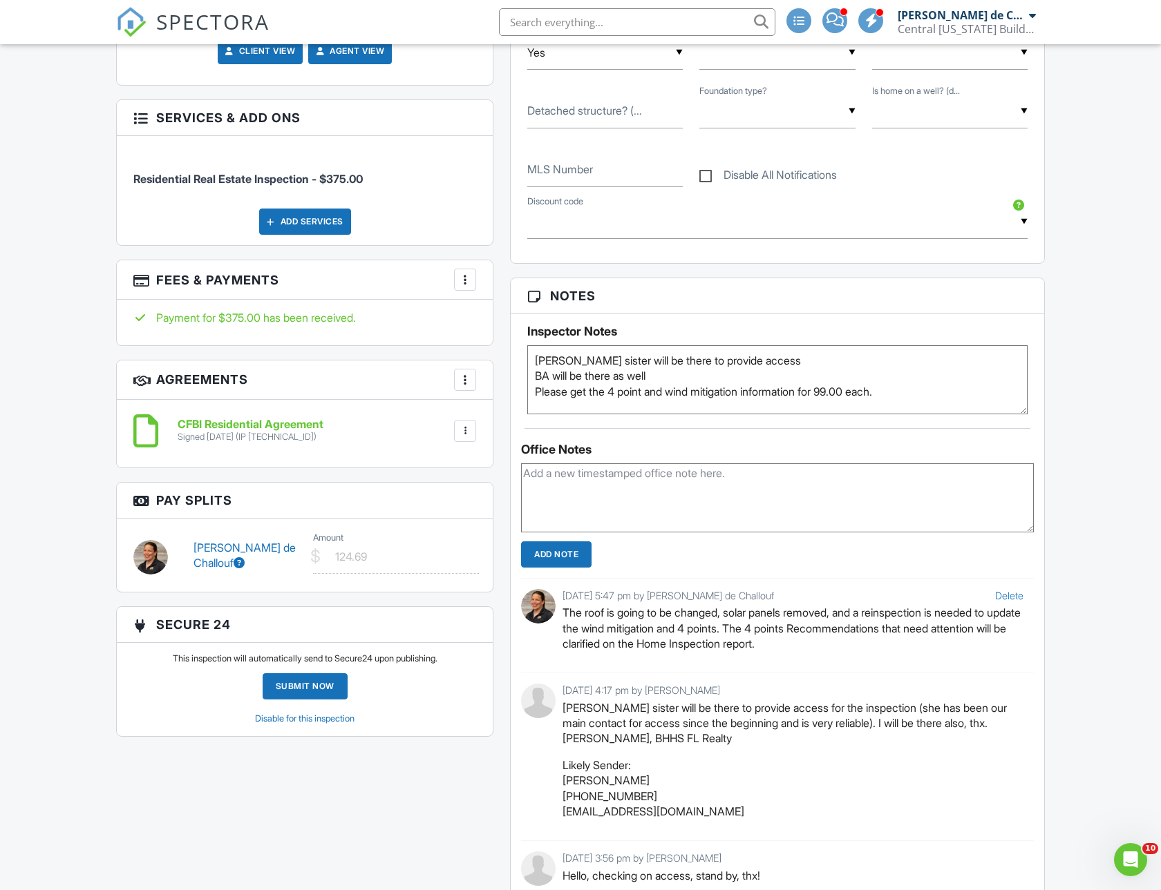
click at [564, 552] on input "Add Note" at bounding box center [556, 555] width 70 height 26
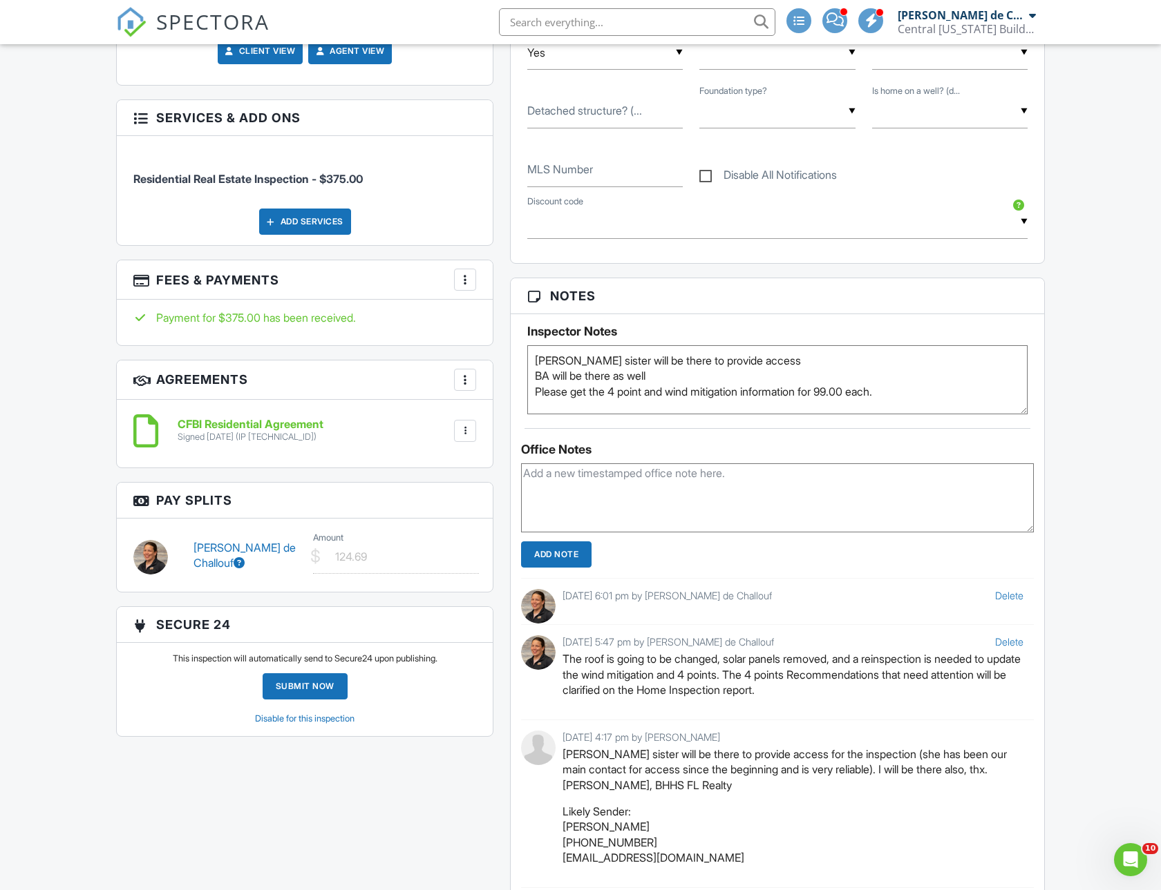
click at [1007, 589] on div "Delete" at bounding box center [1009, 596] width 28 height 14
click at [1011, 591] on link "Delete" at bounding box center [1009, 596] width 28 height 12
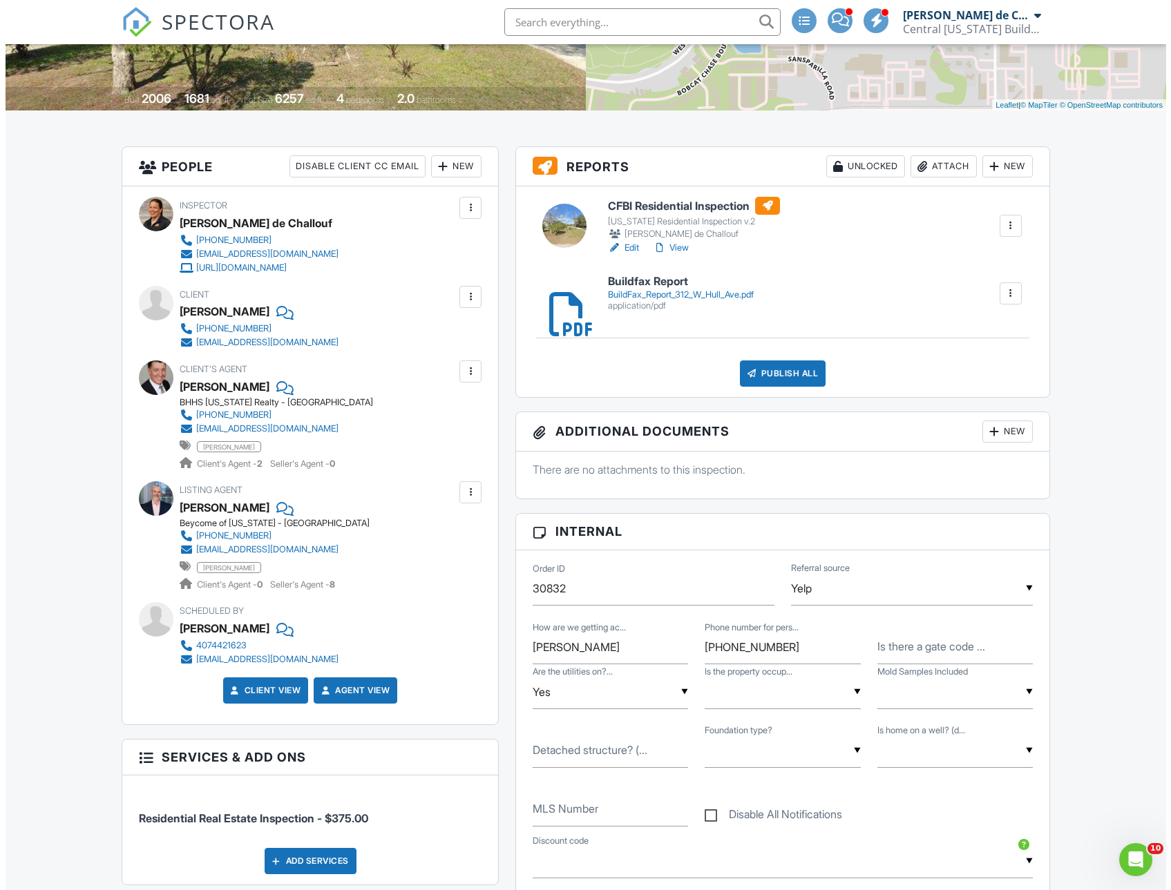
scroll to position [69, 0]
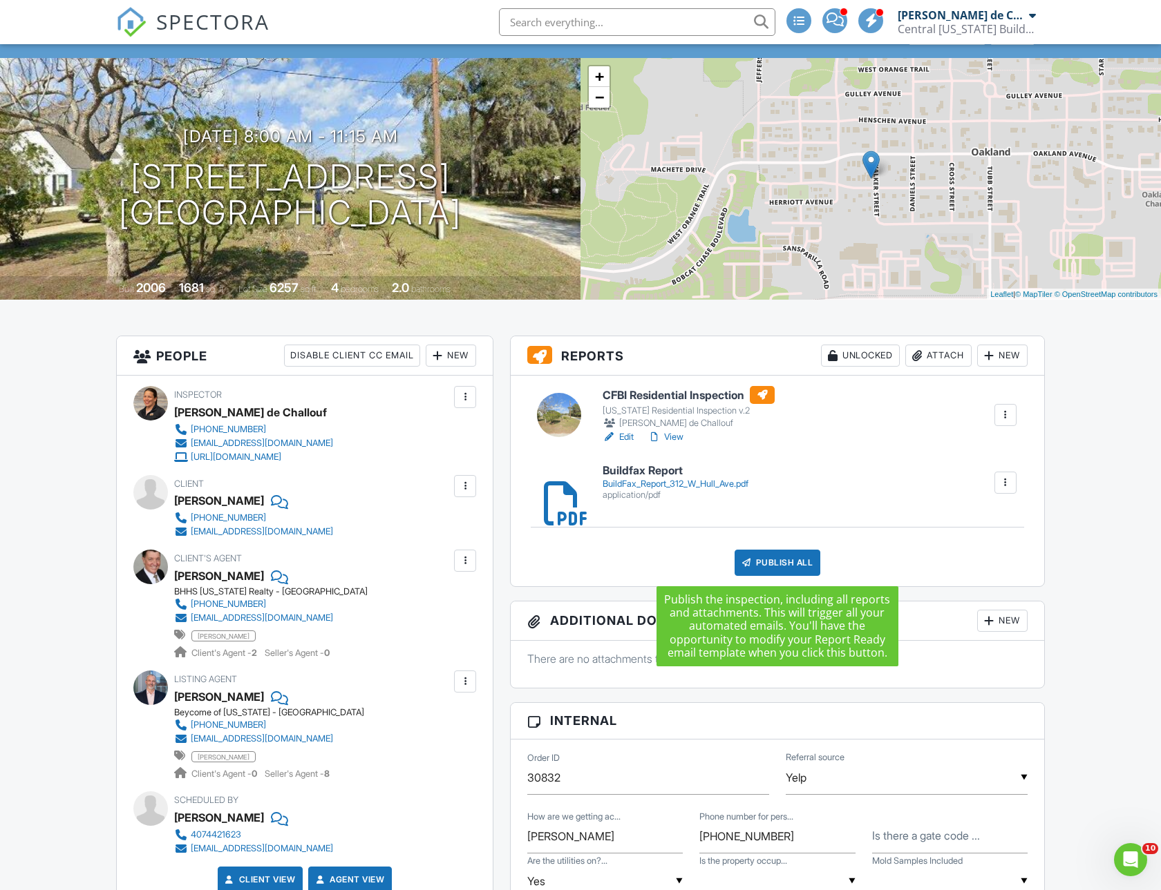
click at [776, 562] on div "Publish All" at bounding box center [777, 563] width 86 height 26
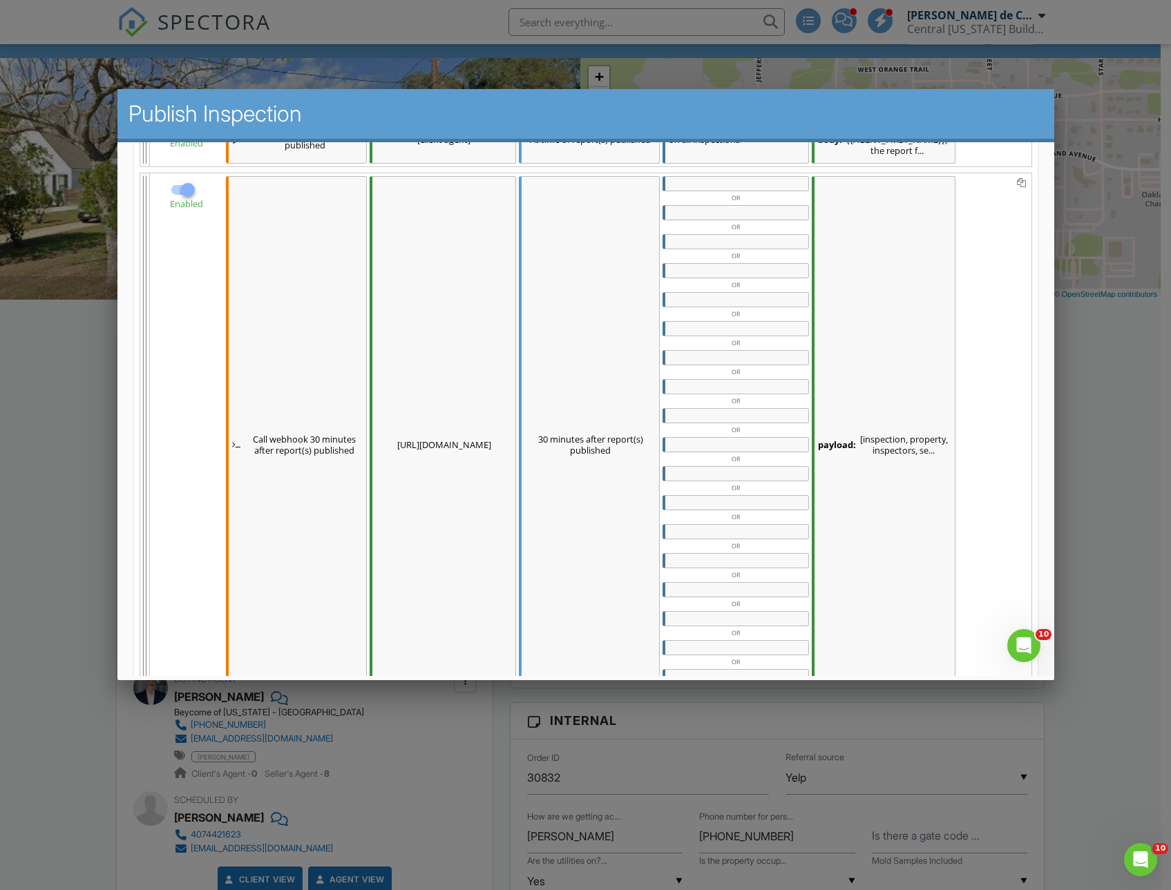
scroll to position [547, 0]
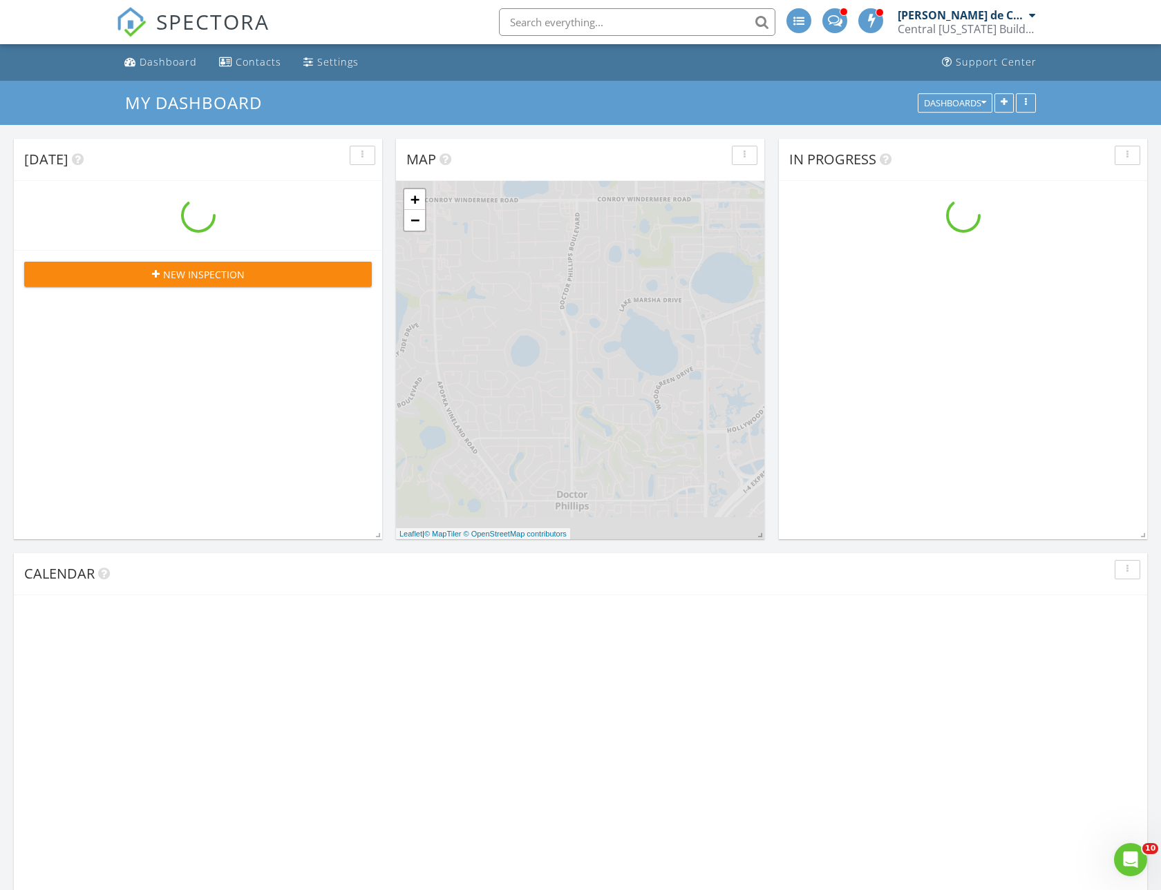
scroll to position [1728, 1182]
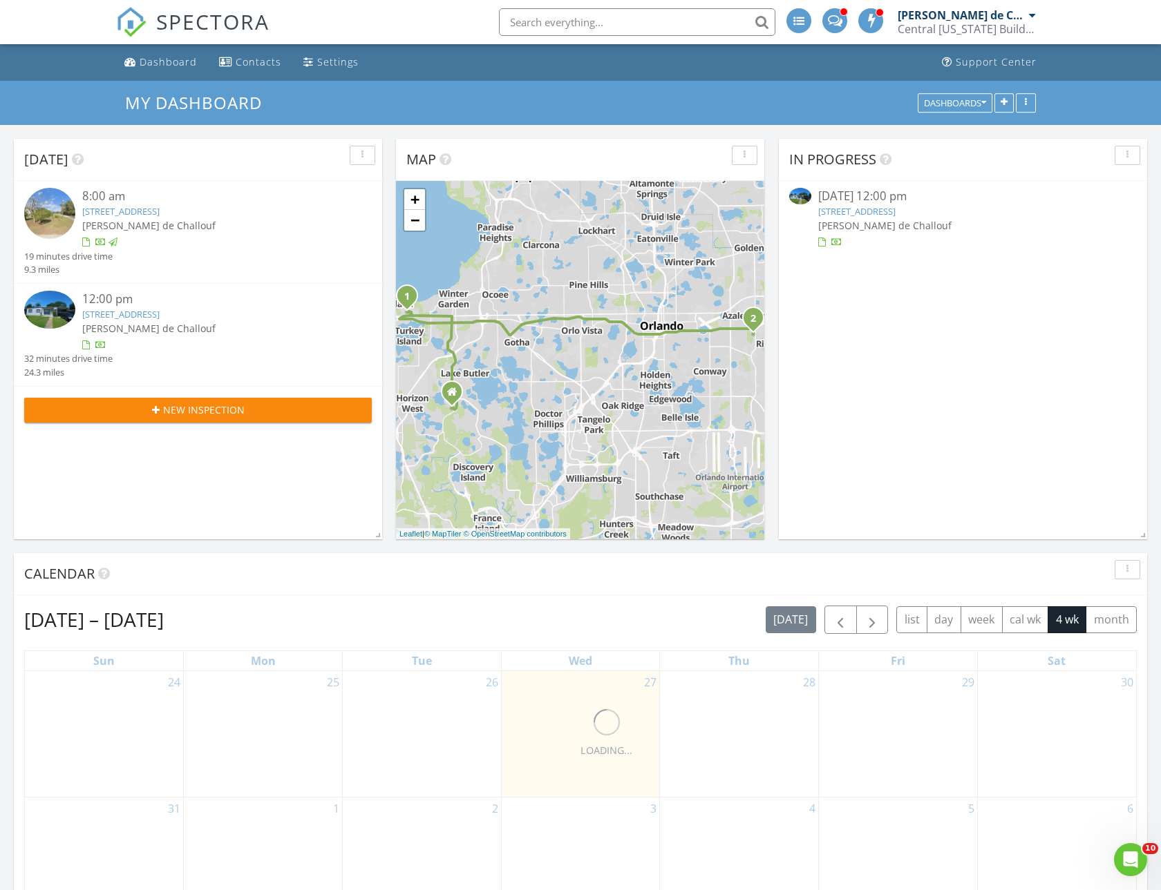
click at [875, 220] on span "[PERSON_NAME] de Challouf" at bounding box center [884, 225] width 133 height 13
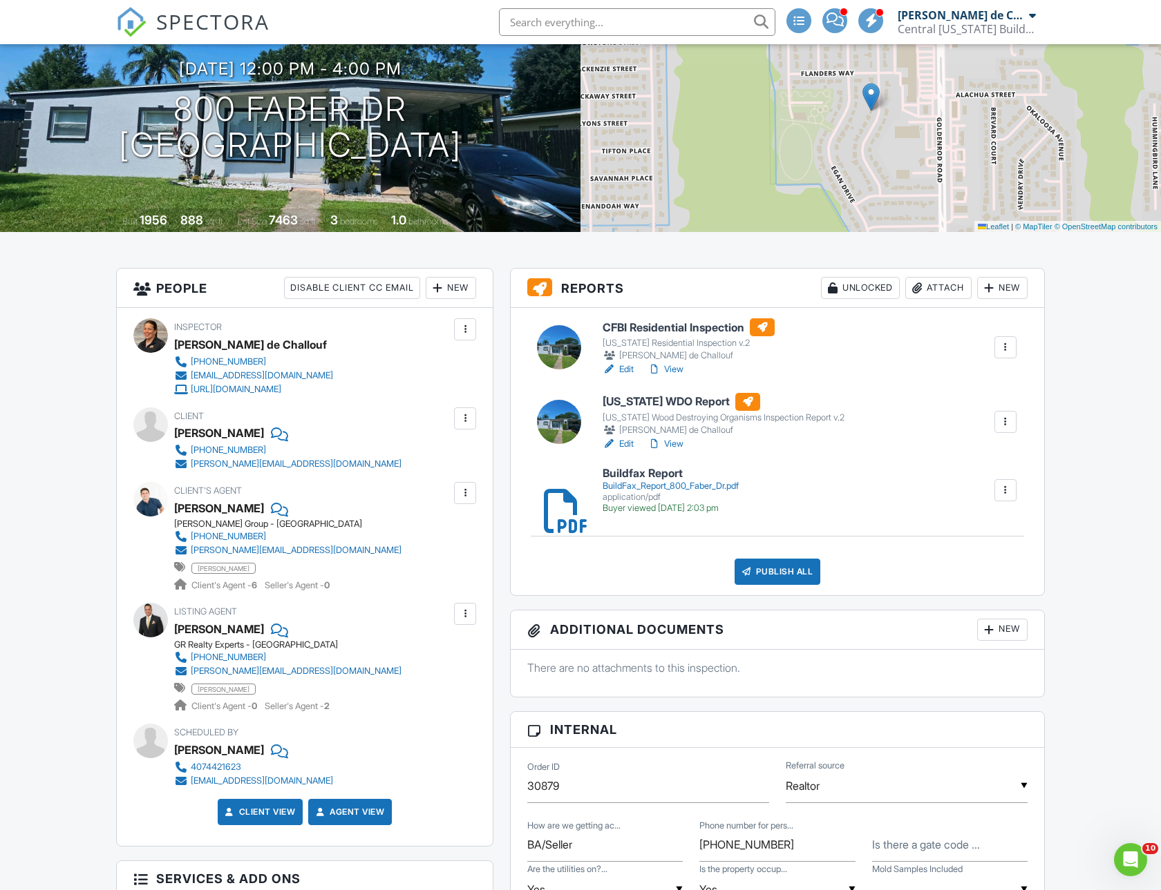
scroll to position [138, 0]
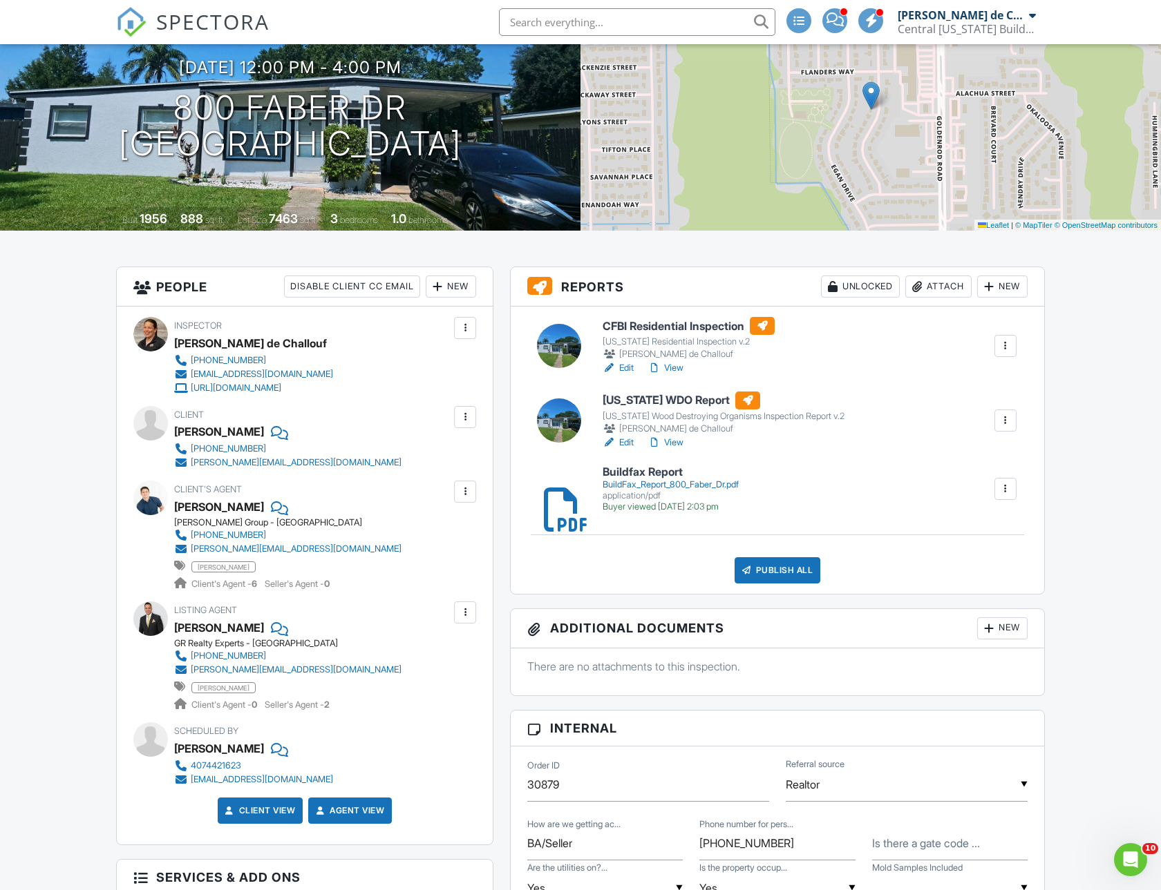
click at [623, 368] on link "Edit" at bounding box center [617, 368] width 31 height 14
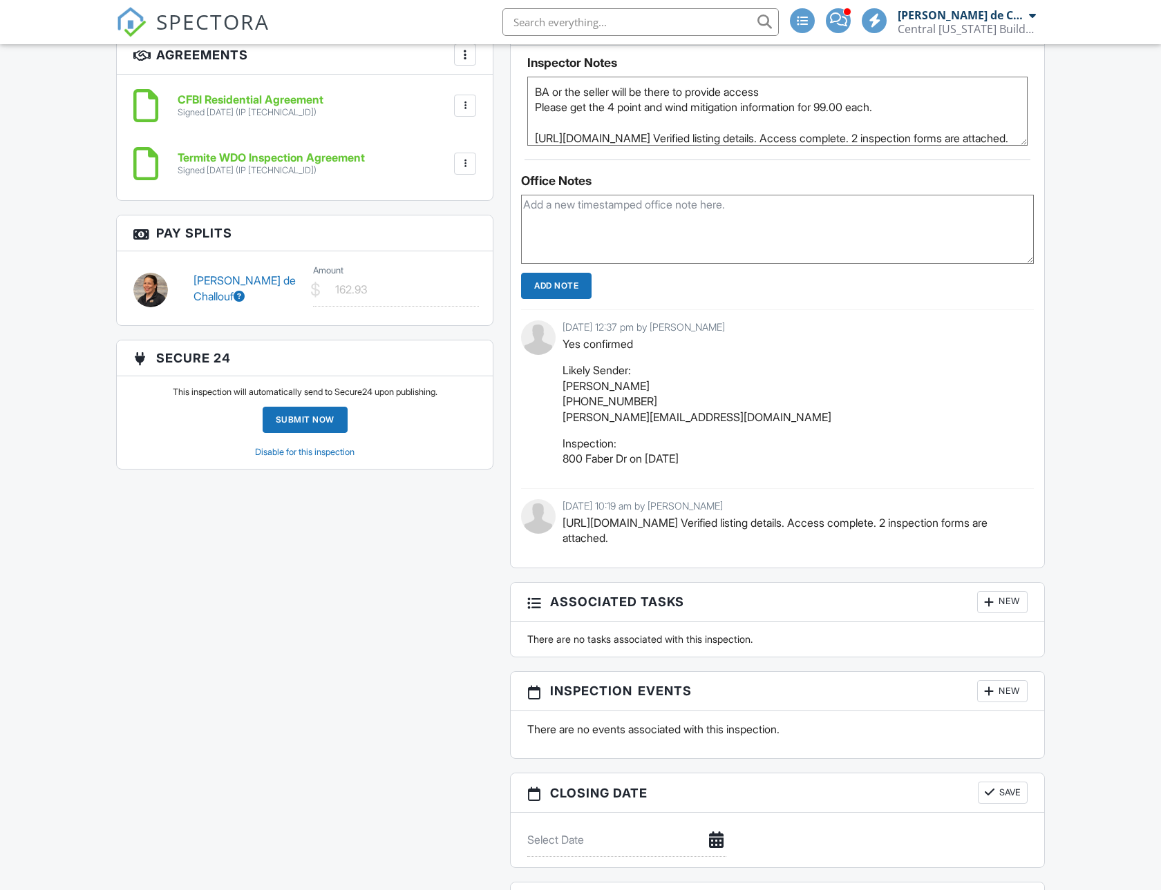
scroll to position [898, 0]
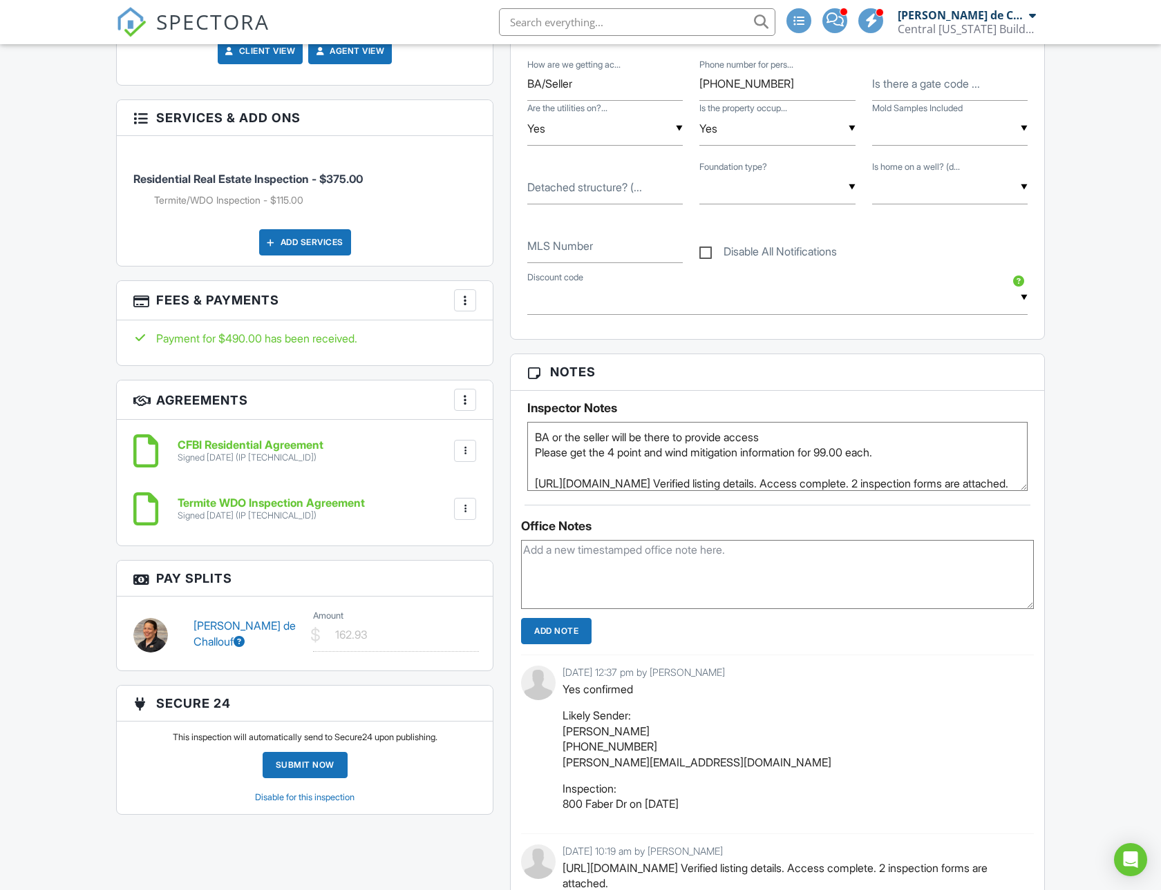
click at [593, 565] on textarea at bounding box center [777, 574] width 513 height 69
type textarea "I recommended the pool inspection and it was not added."
click at [572, 640] on input "Add Note" at bounding box center [556, 631] width 70 height 26
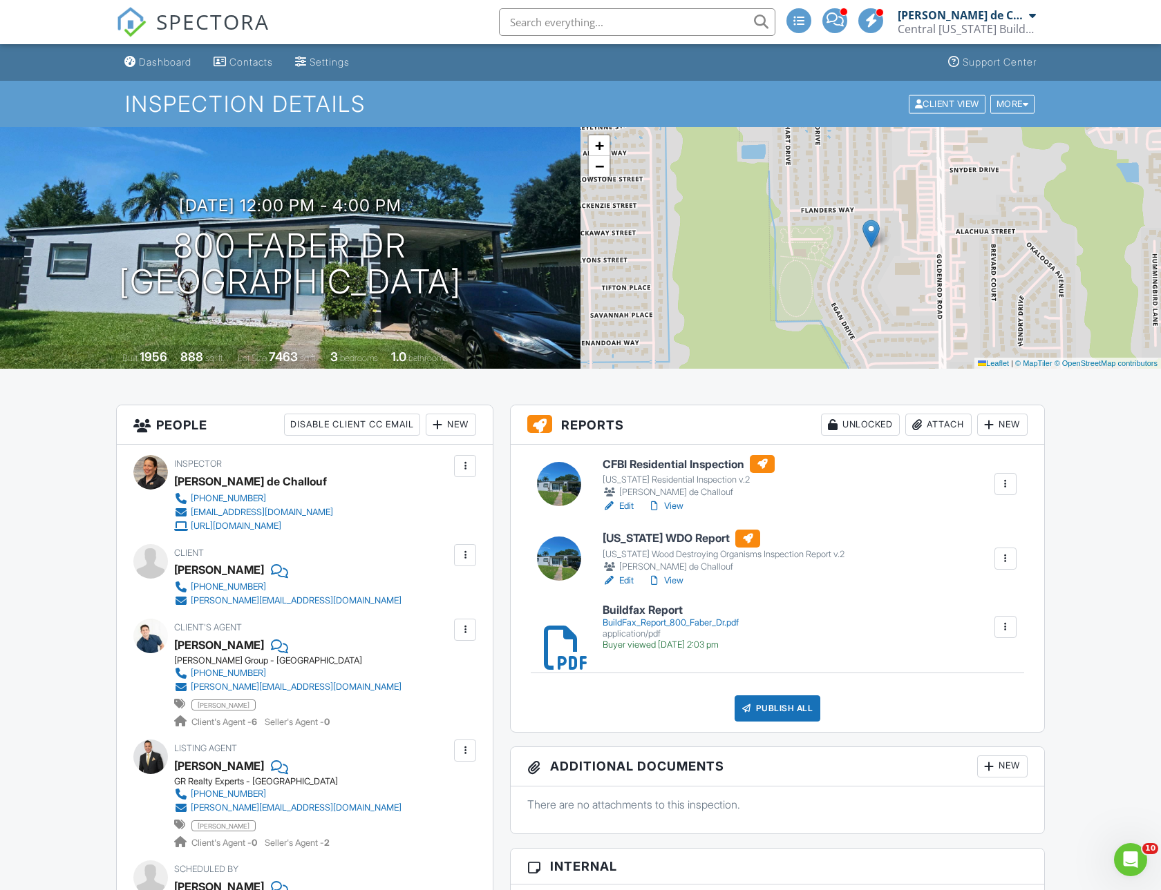
click at [621, 506] on link "Edit" at bounding box center [617, 506] width 31 height 14
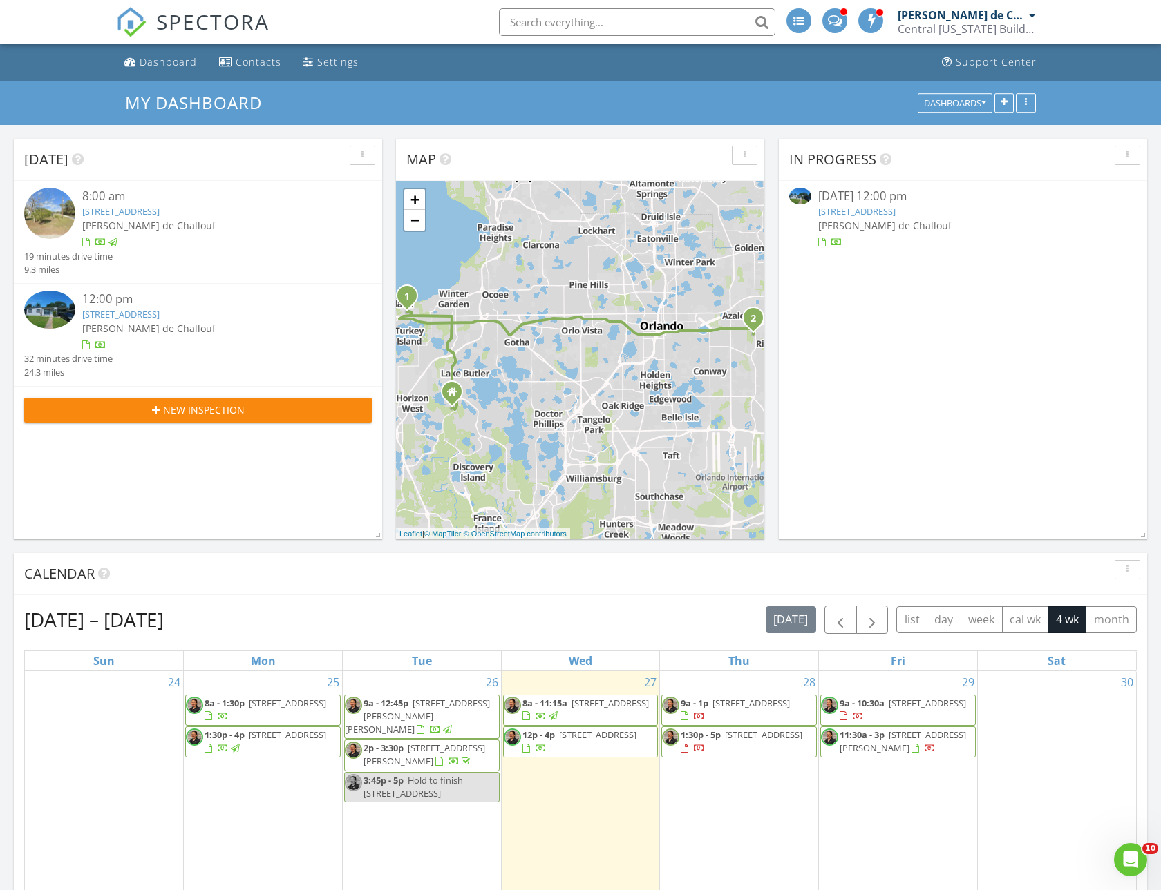
click at [830, 231] on span "[PERSON_NAME] de Challouf" at bounding box center [884, 225] width 133 height 13
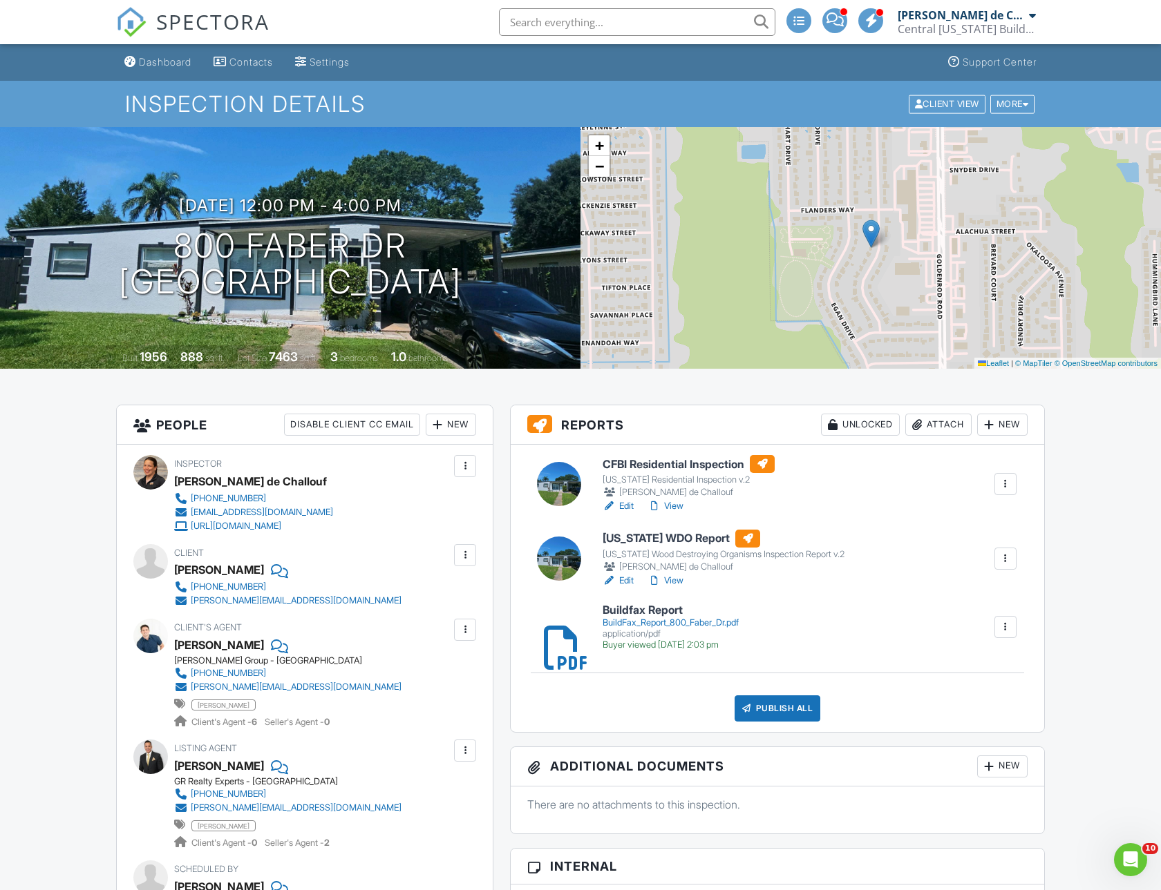
click at [640, 619] on div "BuildFax_Report_800_Faber_Dr.pdf" at bounding box center [670, 623] width 136 height 11
click at [619, 503] on link "Edit" at bounding box center [617, 506] width 31 height 14
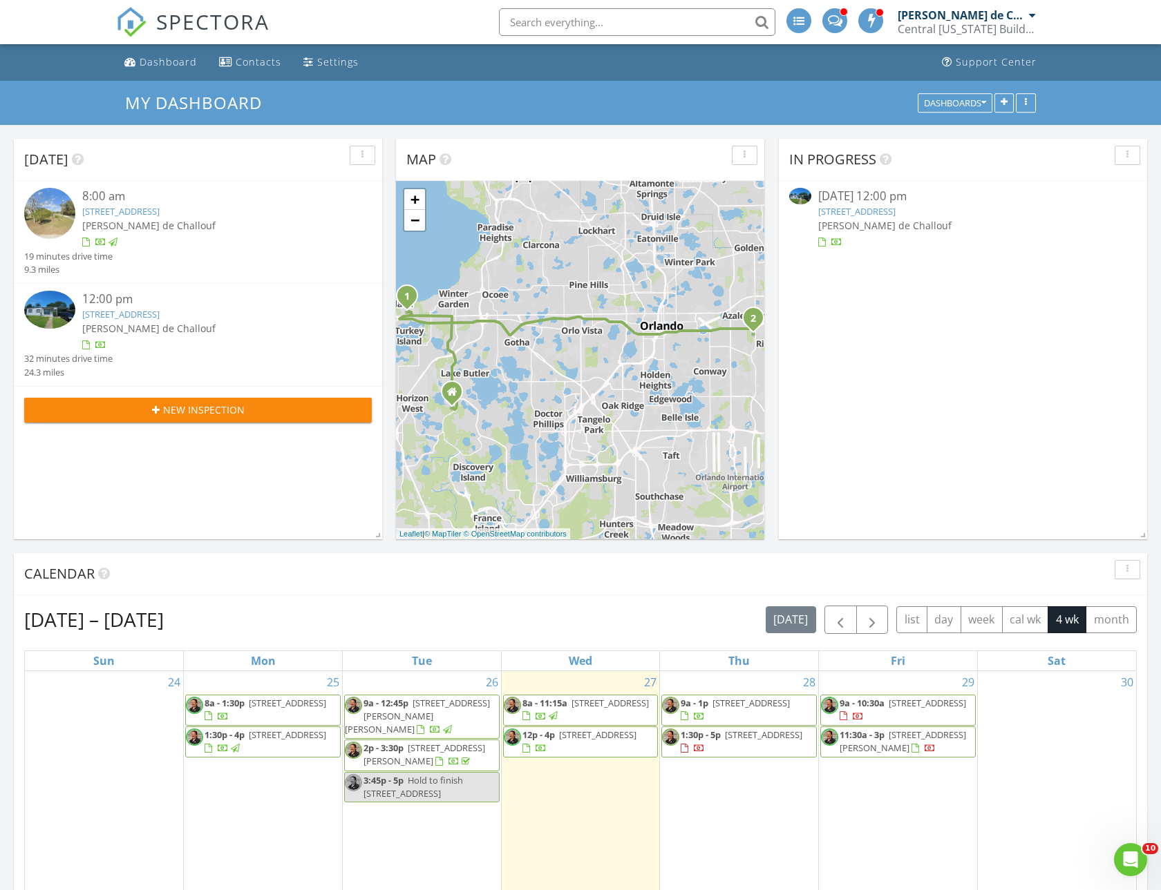
click at [879, 208] on link "[STREET_ADDRESS]" at bounding box center [856, 211] width 77 height 12
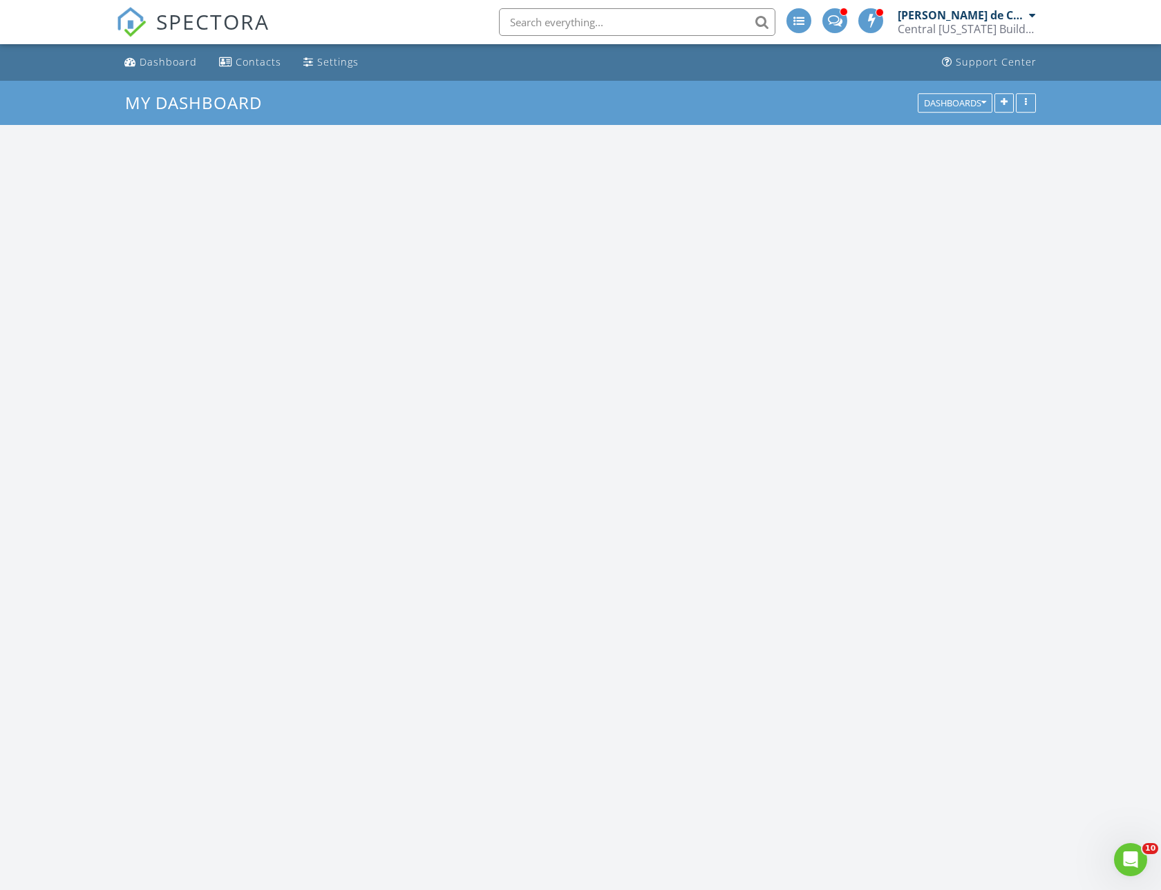
scroll to position [1728, 1182]
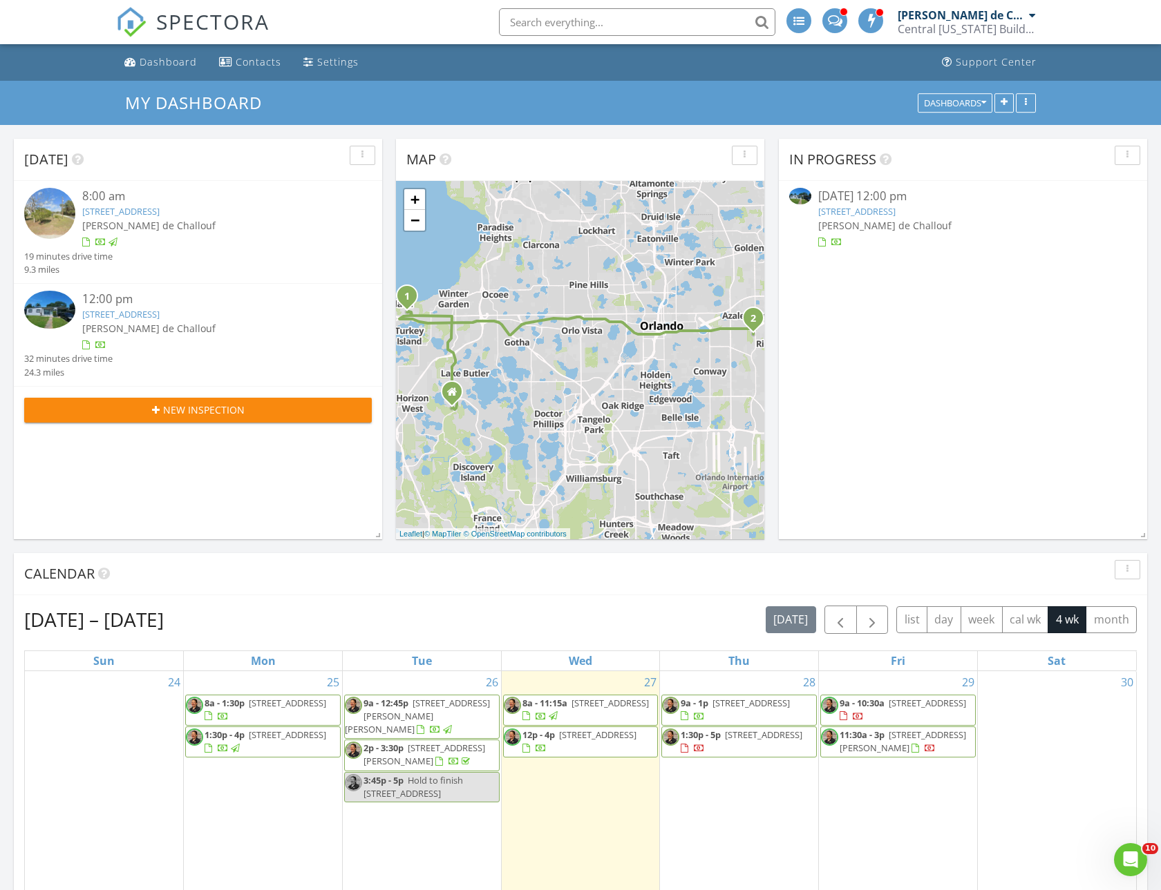
click at [888, 219] on span "[PERSON_NAME] de Challouf" at bounding box center [884, 225] width 133 height 13
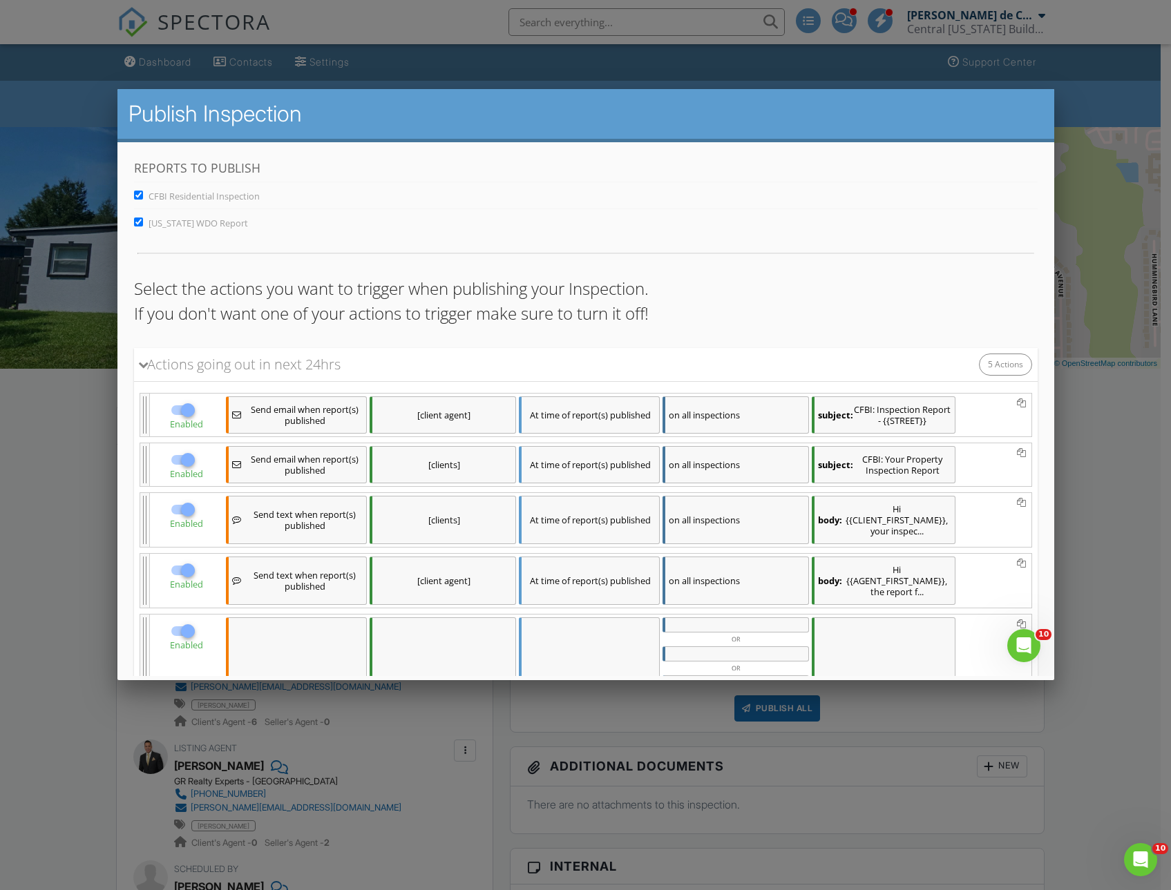
click at [59, 602] on div at bounding box center [585, 487] width 1171 height 1113
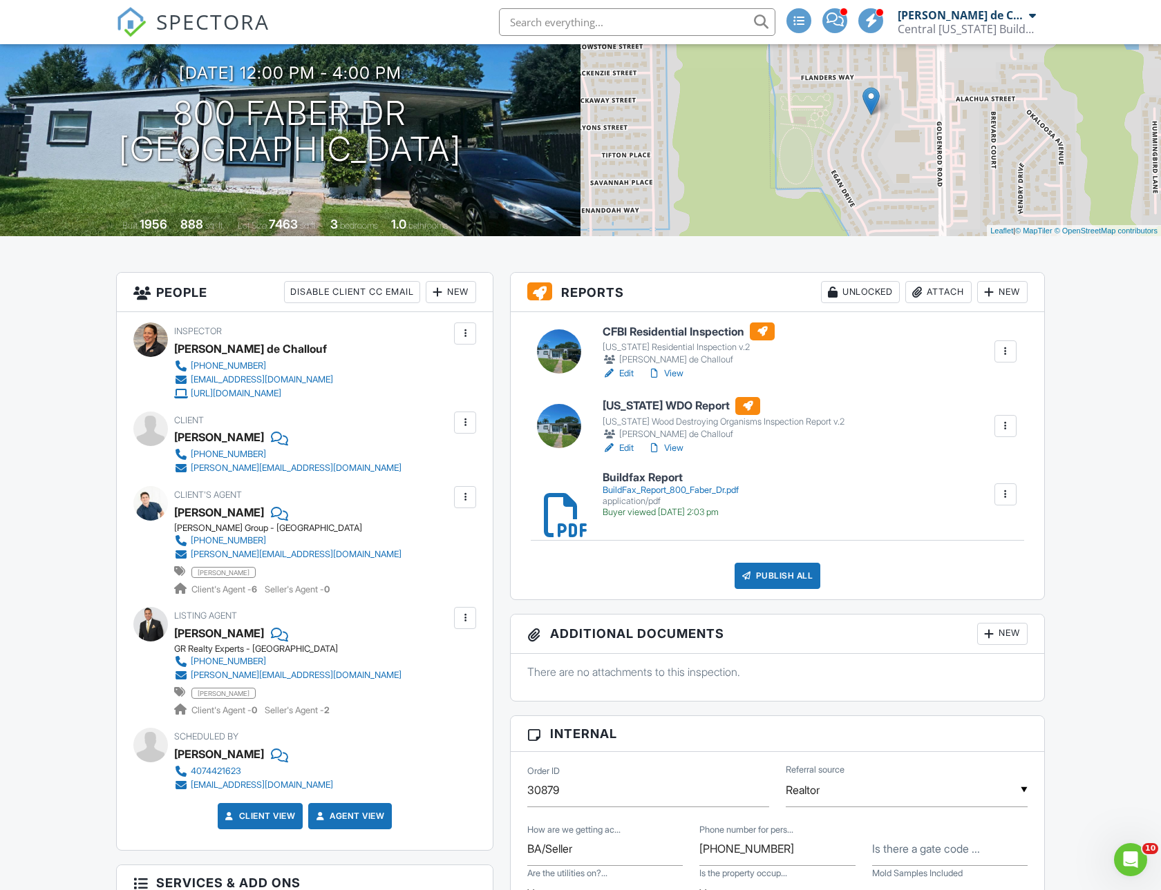
scroll to position [138, 0]
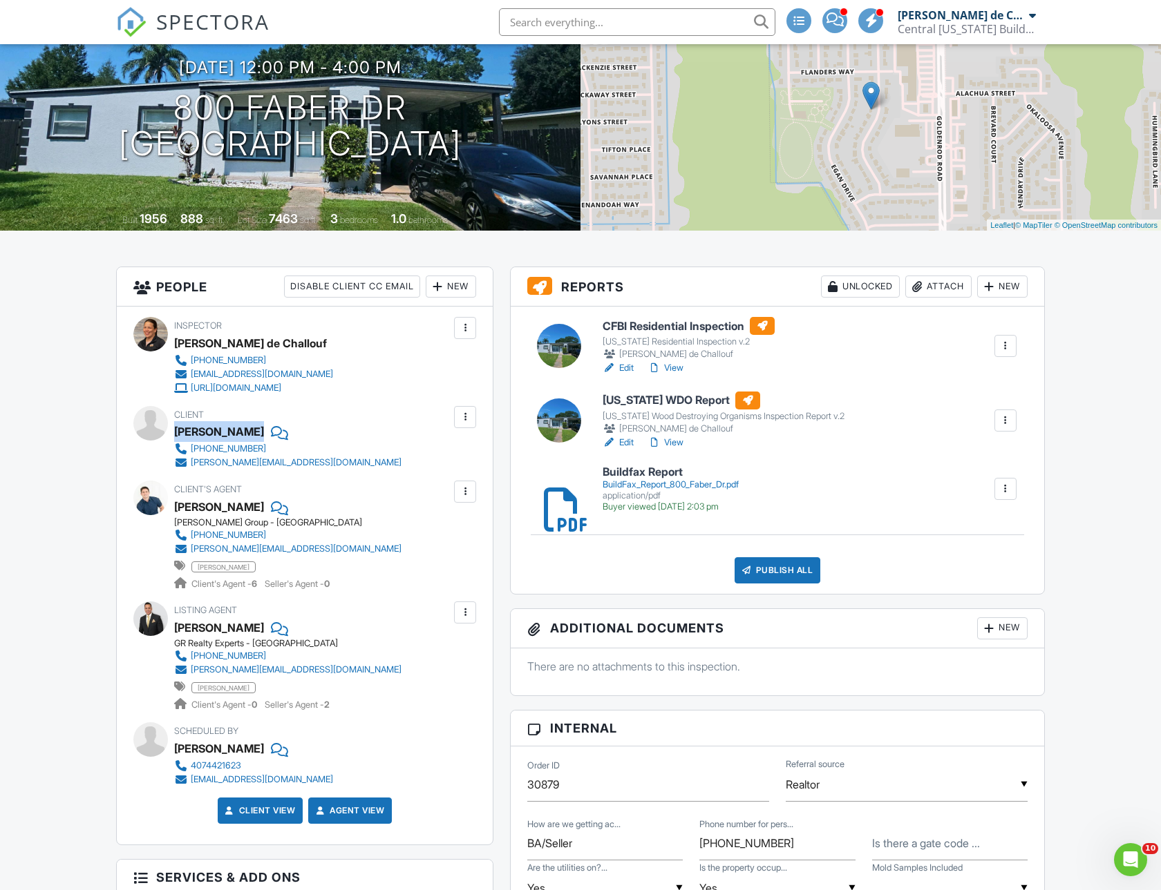
drag, startPoint x: 176, startPoint y: 430, endPoint x: 254, endPoint y: 431, distance: 77.4
click at [254, 431] on div "Kevin Millares" at bounding box center [293, 431] width 238 height 21
copy div "Kevin Millares"
click at [624, 445] on link "Edit" at bounding box center [617, 443] width 31 height 14
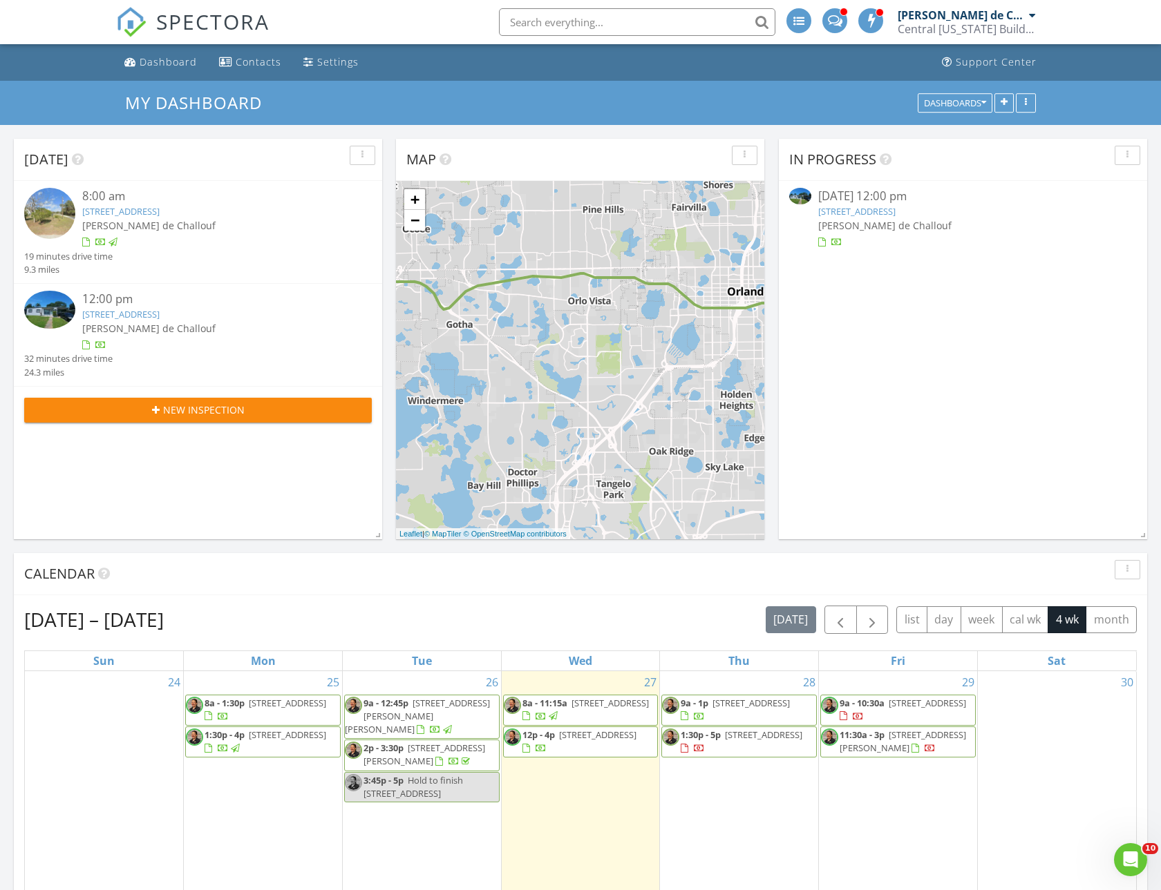
click at [851, 220] on span "[PERSON_NAME] de Challouf" at bounding box center [884, 225] width 133 height 13
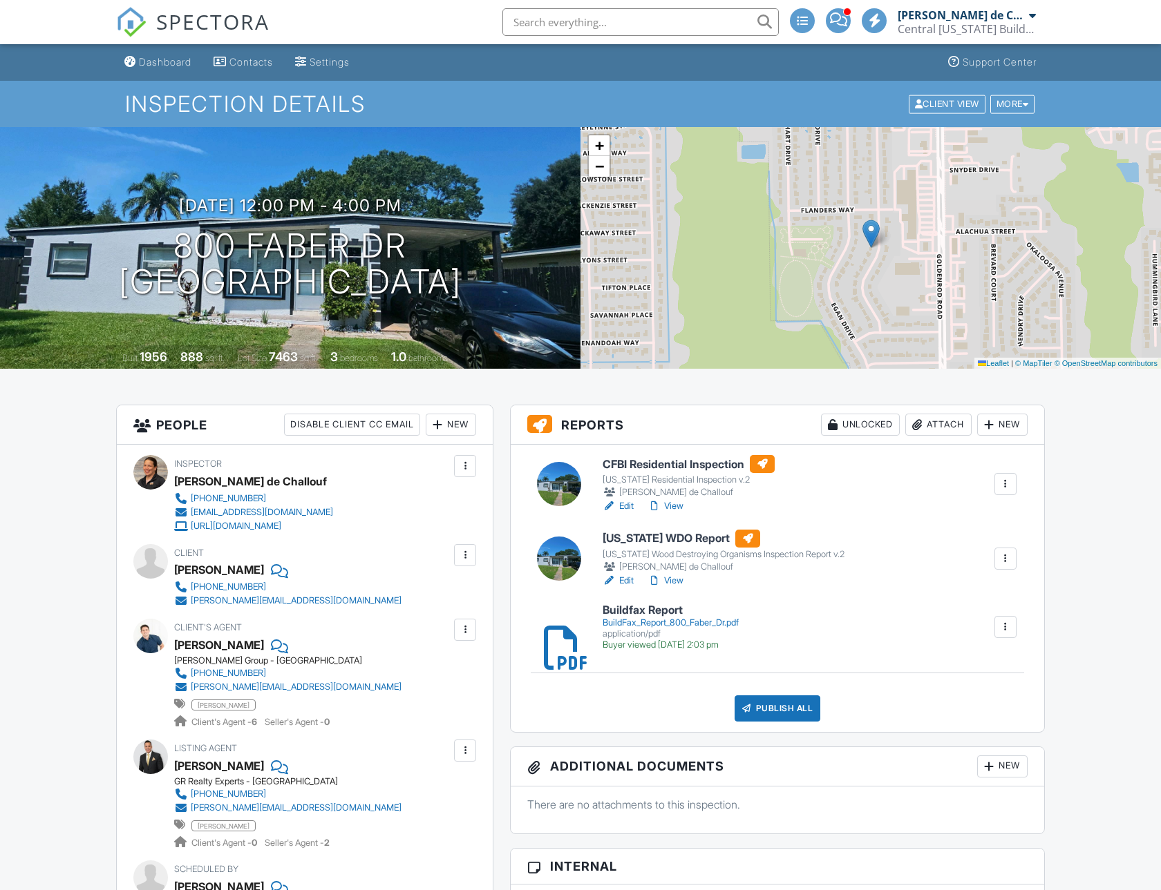
click at [770, 707] on div "Publish All" at bounding box center [777, 709] width 86 height 26
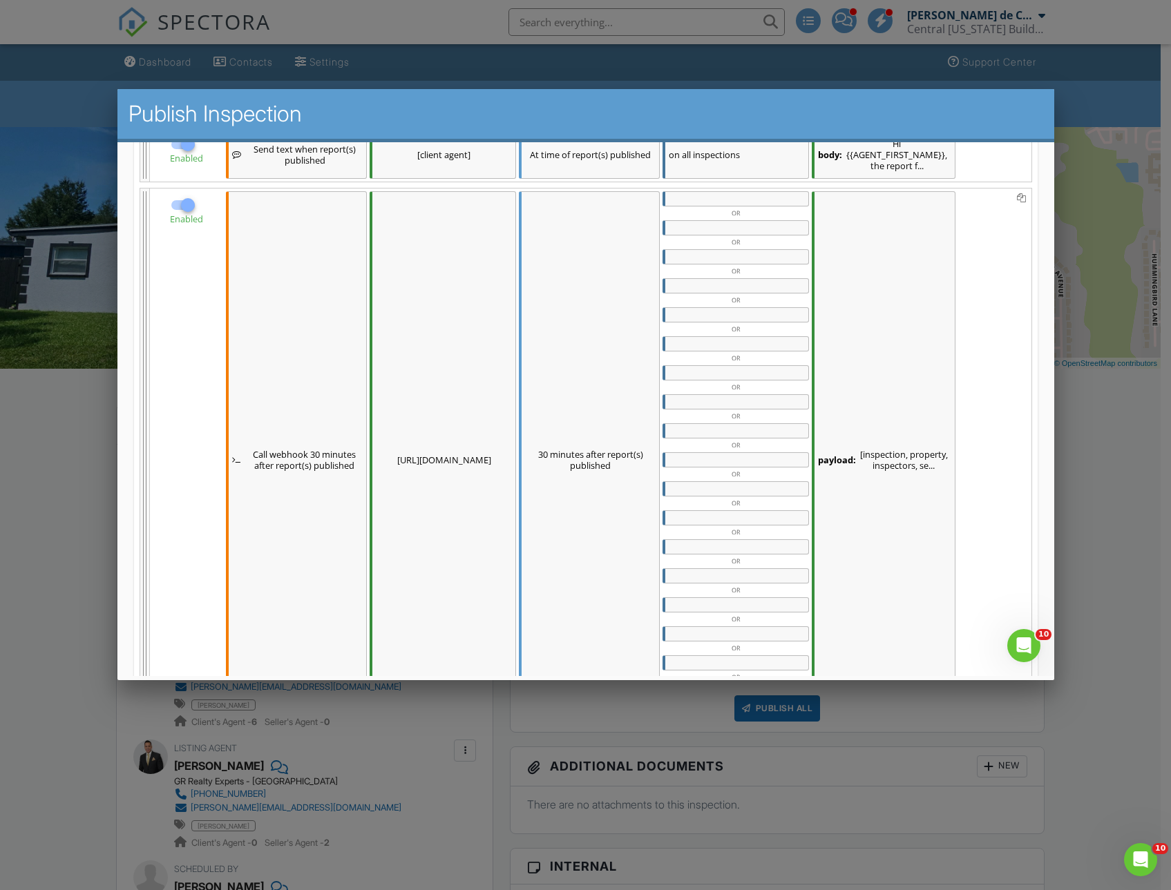
scroll to position [574, 0]
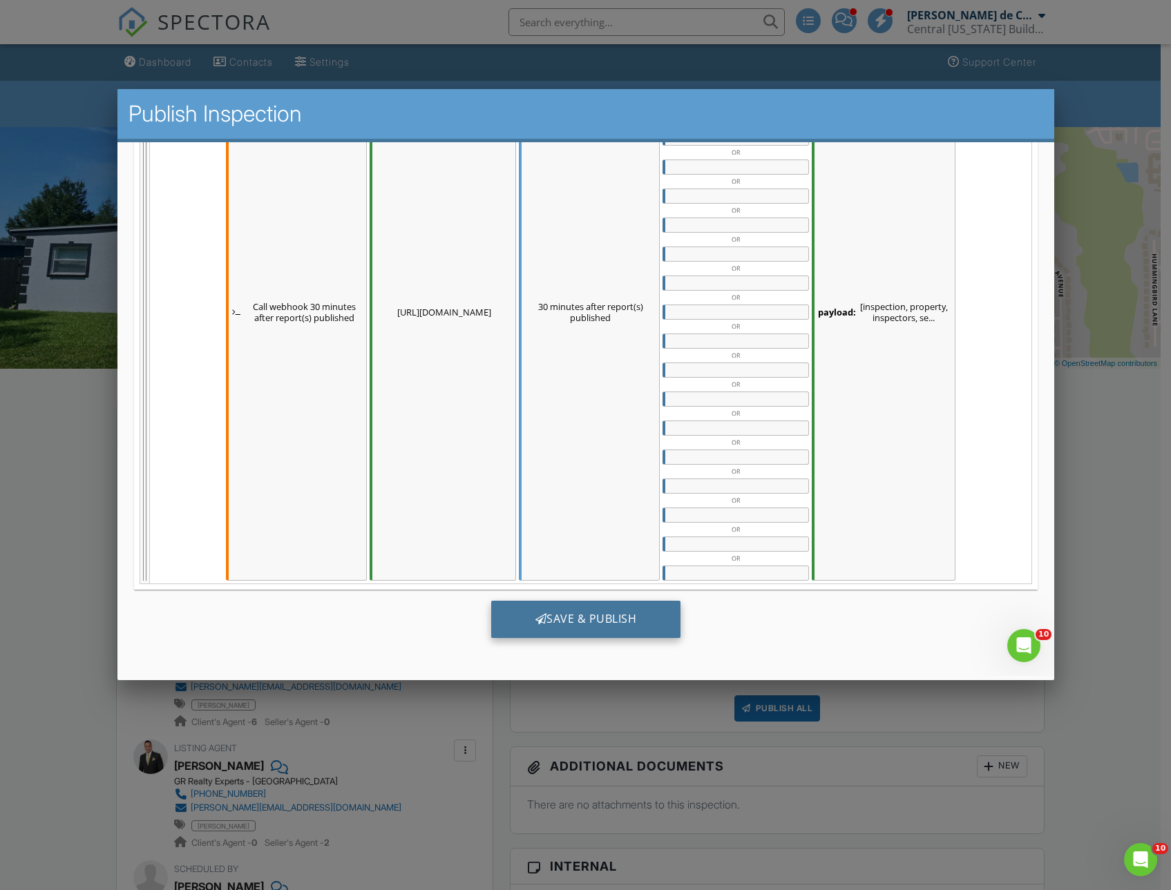
click at [600, 618] on div "Save & Publish" at bounding box center [585, 618] width 190 height 37
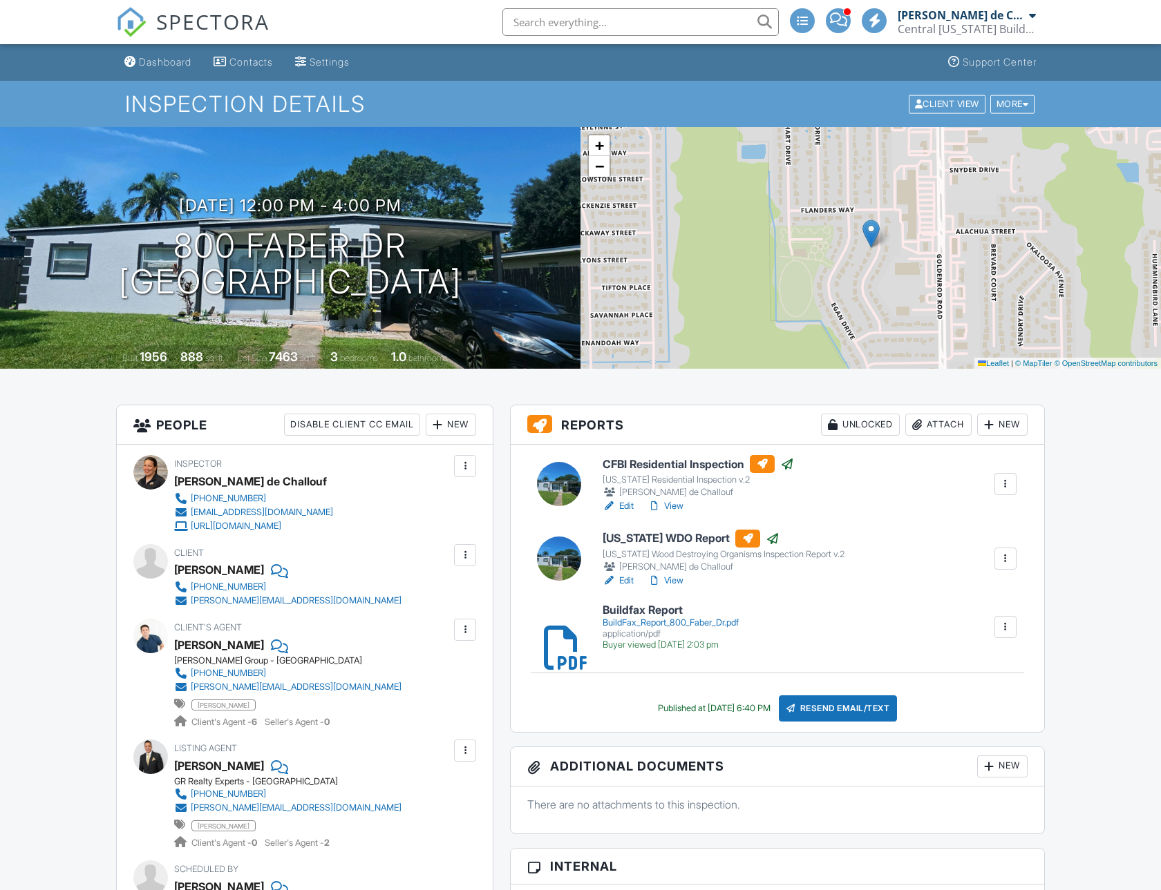
click at [186, 19] on span "SPECTORA" at bounding box center [212, 21] width 113 height 29
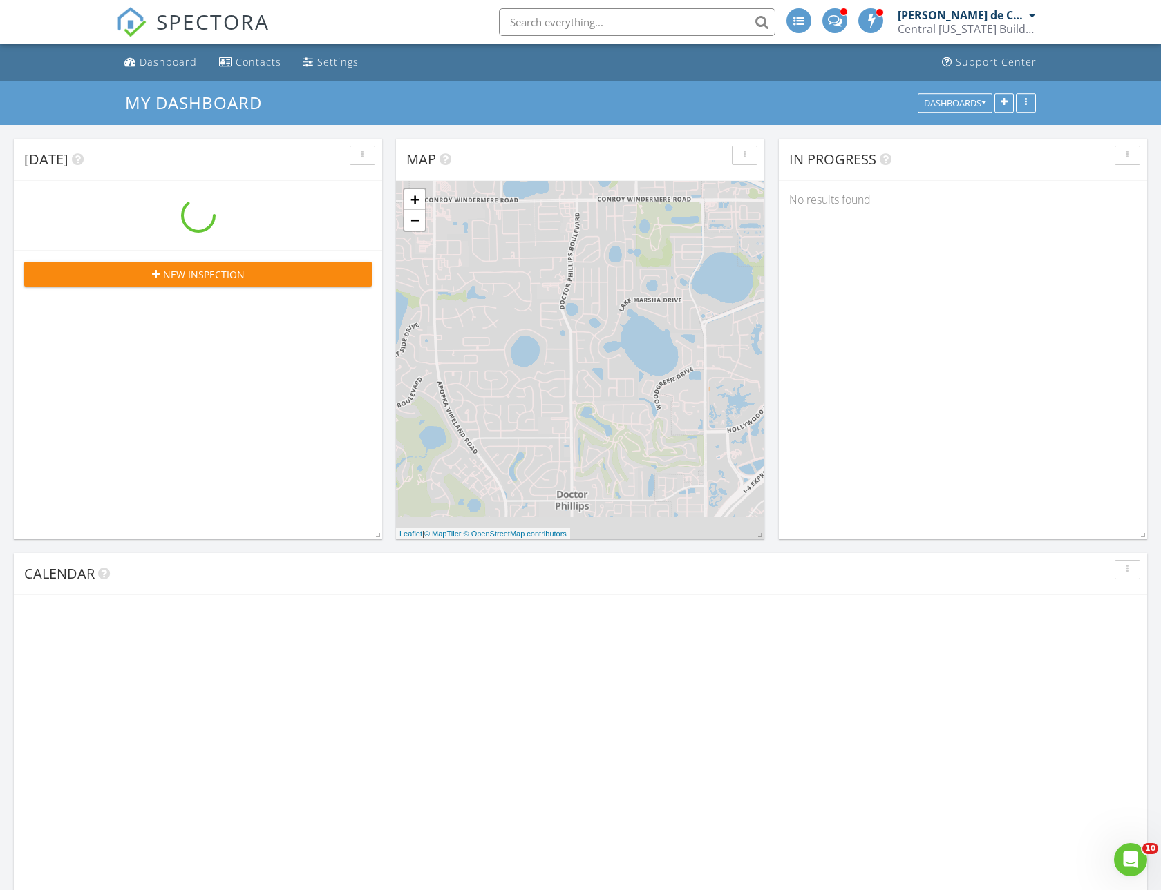
scroll to position [1728, 1182]
